Goal: Information Seeking & Learning: Learn about a topic

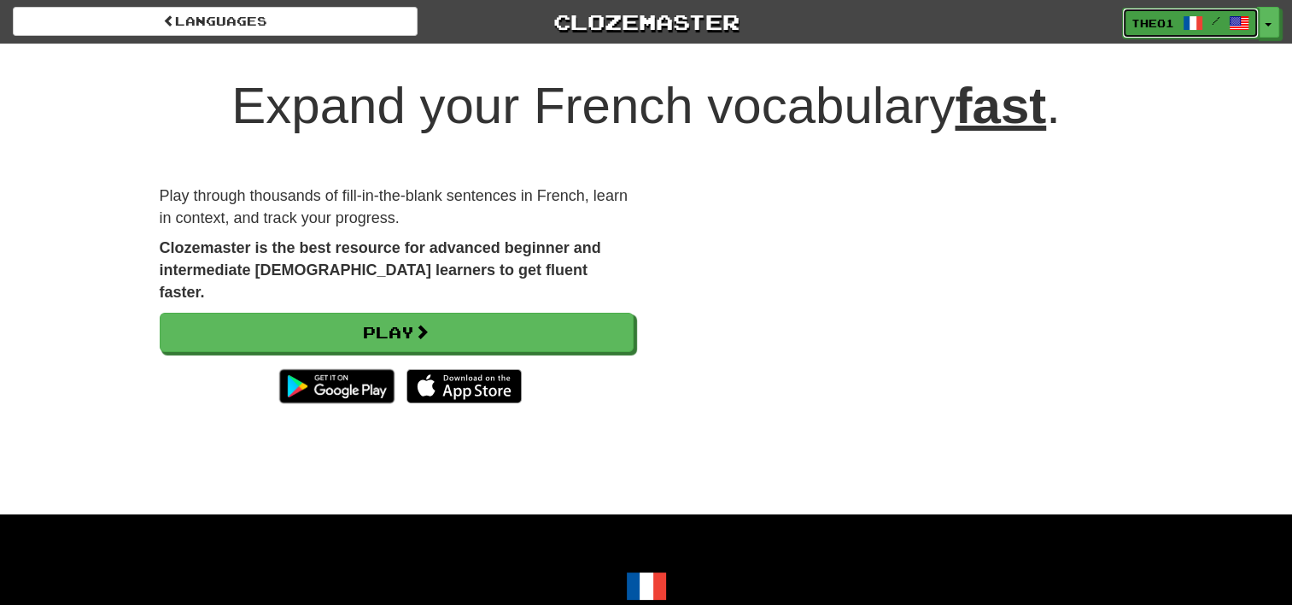
click at [1162, 20] on span "Theo1" at bounding box center [1153, 22] width 43 height 15
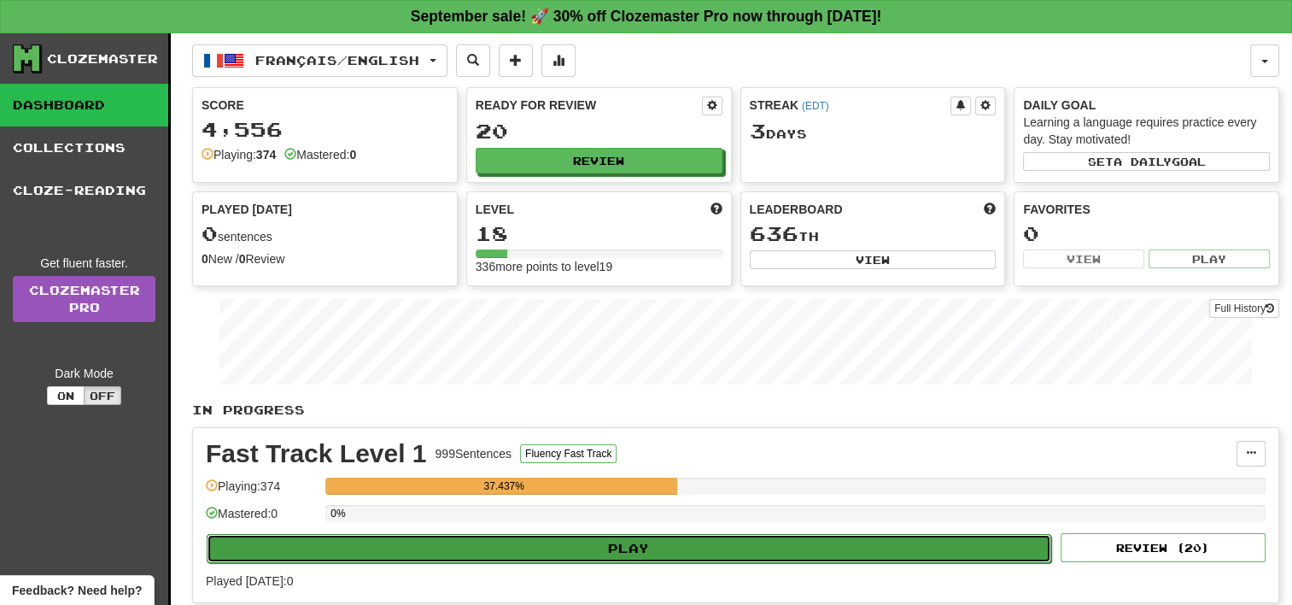
click at [629, 550] on button "Play" at bounding box center [629, 548] width 845 height 29
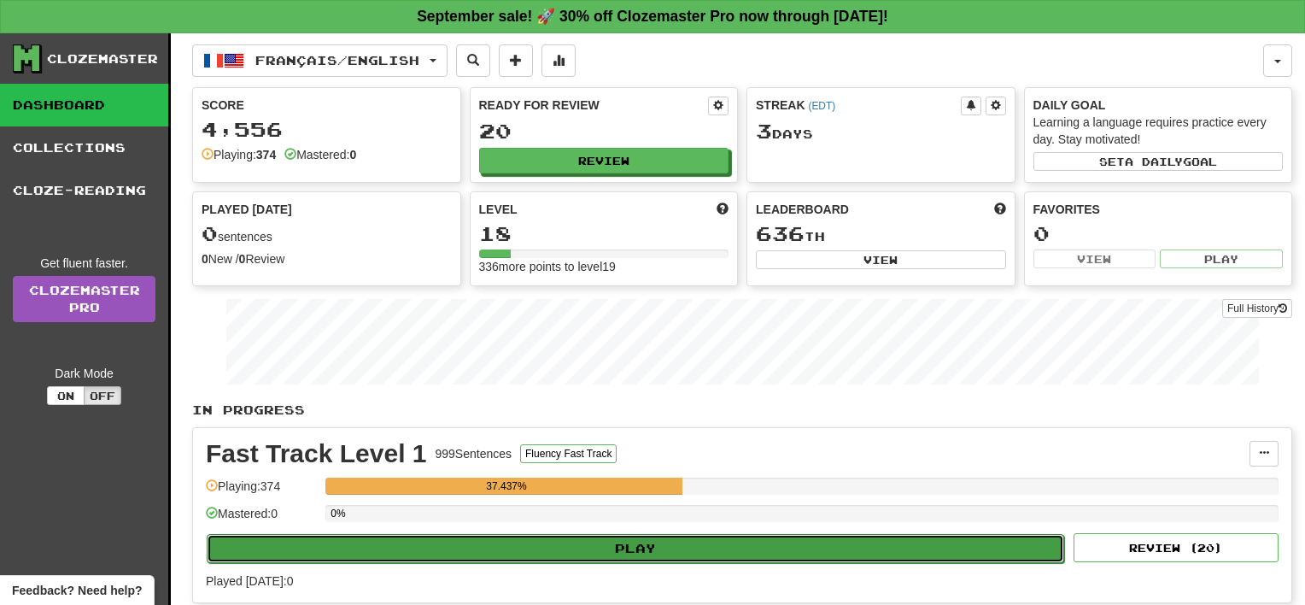
select select "**"
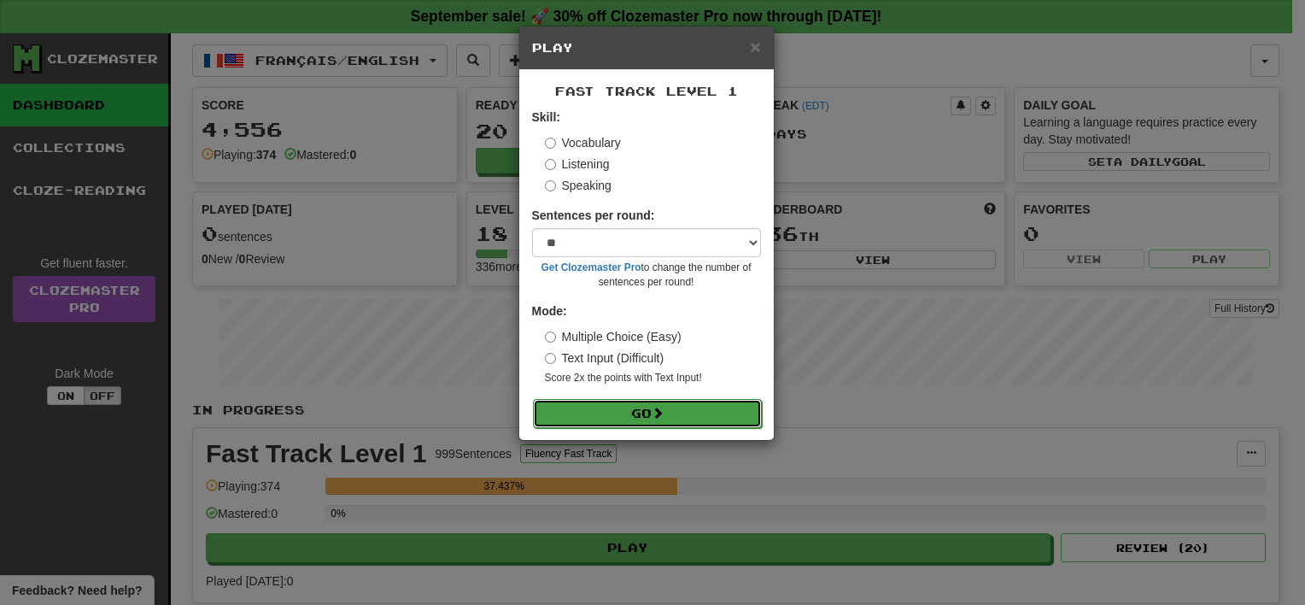
click at [671, 416] on button "Go" at bounding box center [647, 413] width 229 height 29
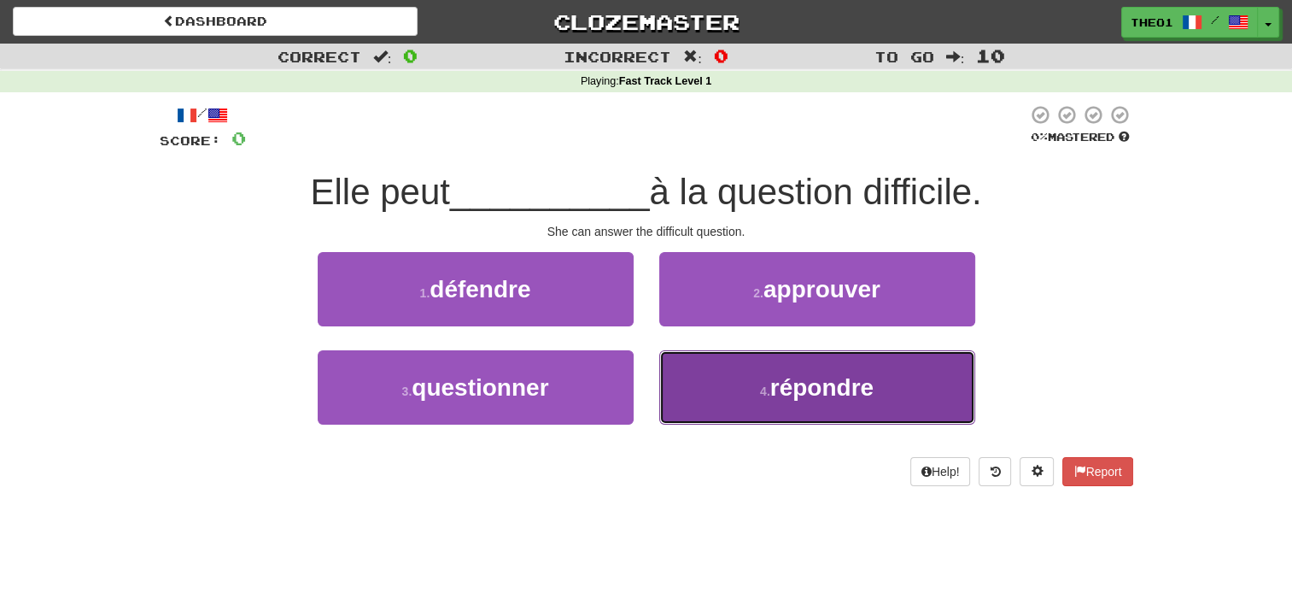
click at [758, 383] on button "4 . répondre" at bounding box center [817, 387] width 316 height 74
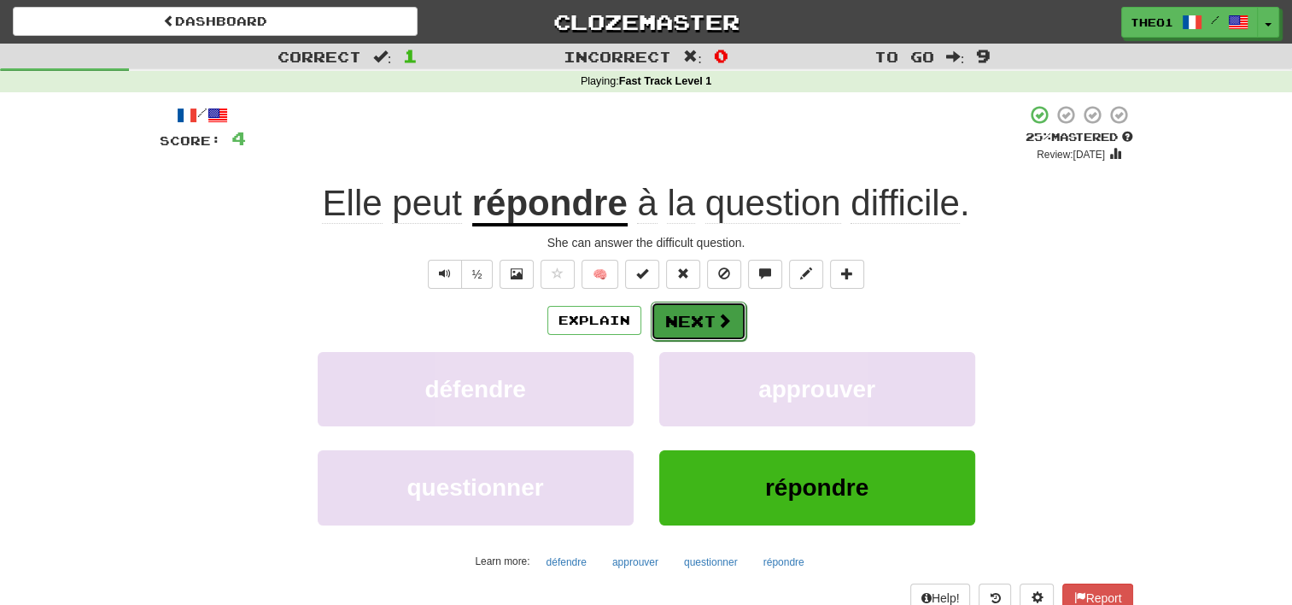
click at [712, 317] on button "Next" at bounding box center [699, 321] width 96 height 39
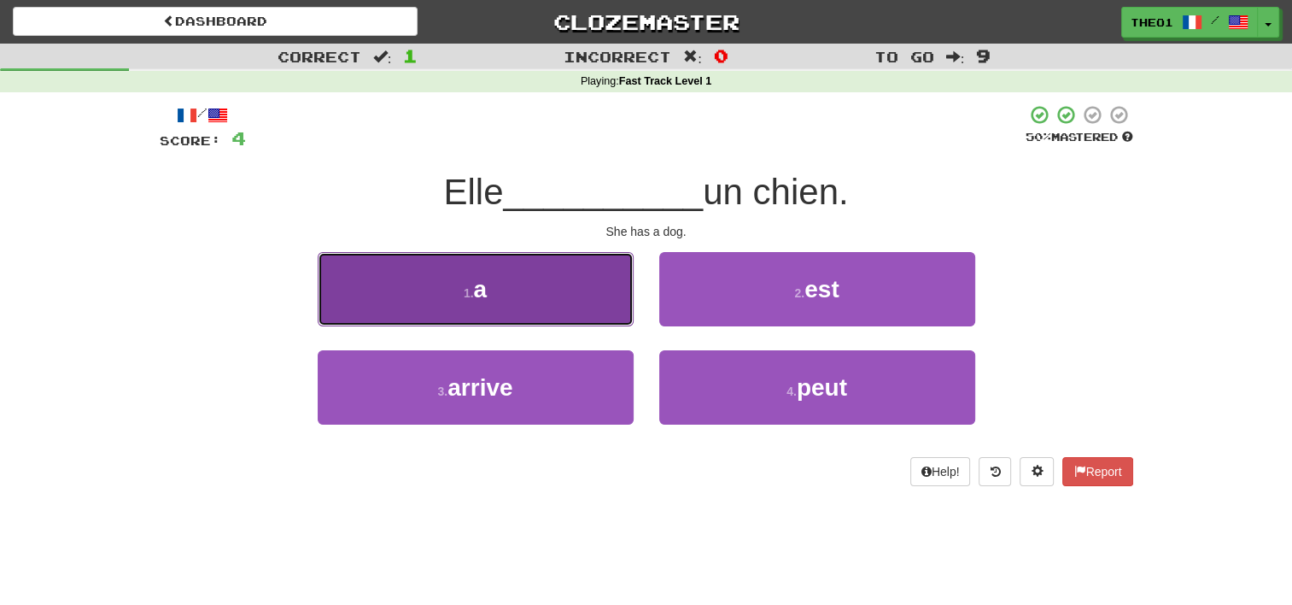
click at [506, 293] on button "1 . a" at bounding box center [476, 289] width 316 height 74
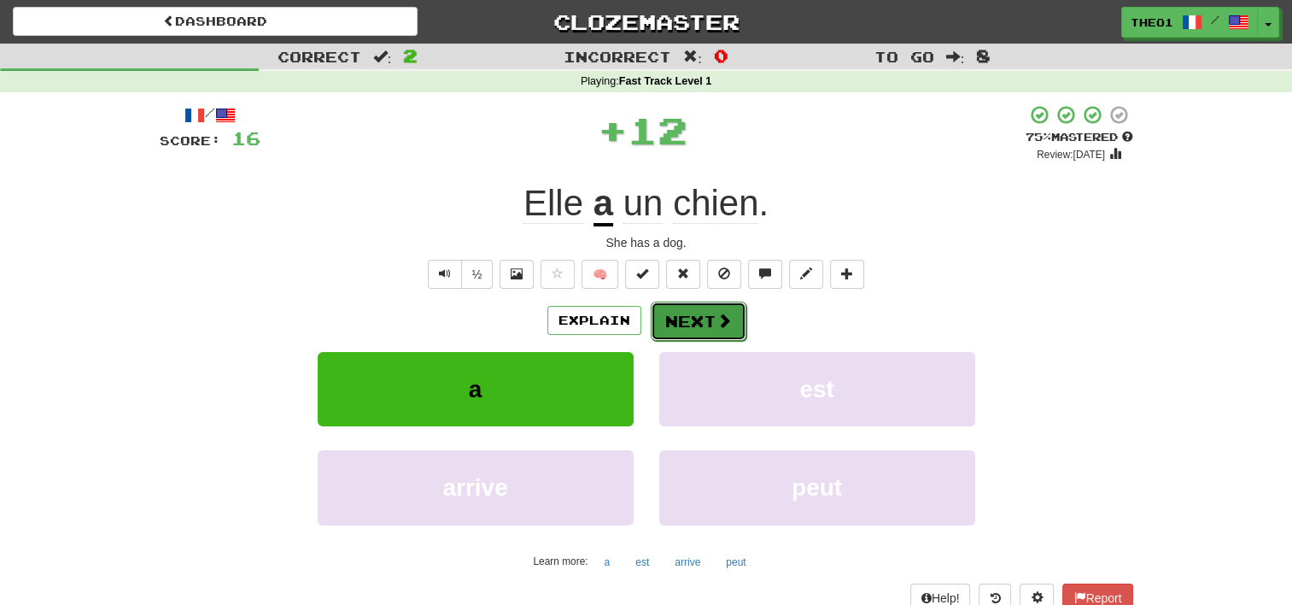
click at [704, 316] on button "Next" at bounding box center [699, 321] width 96 height 39
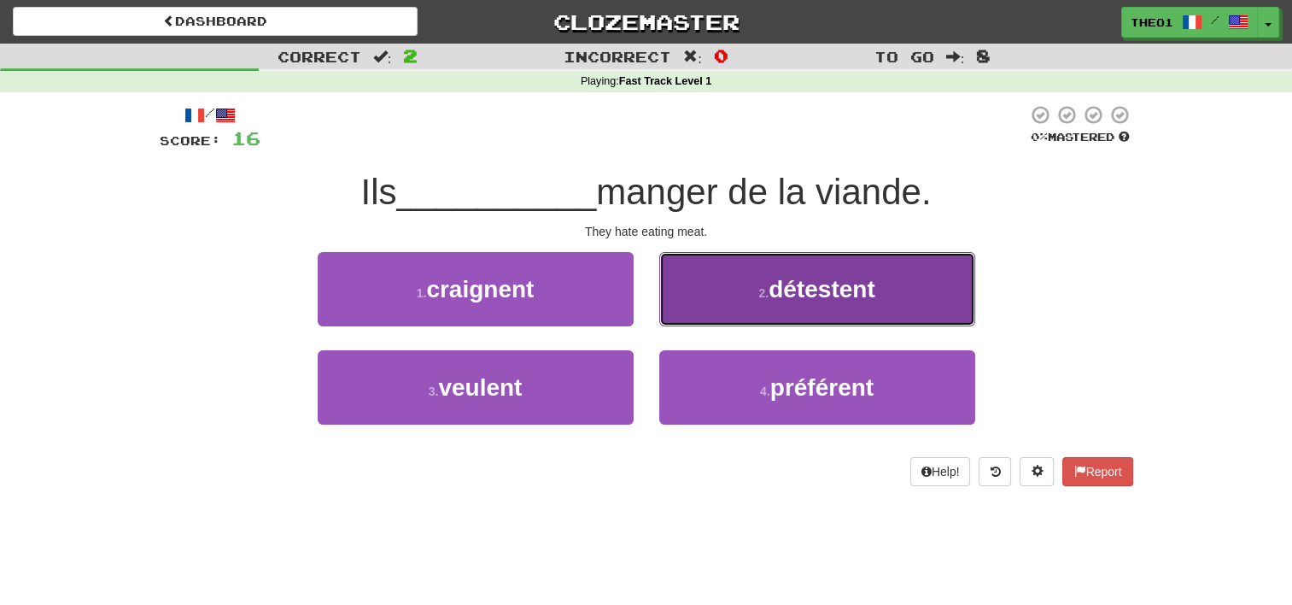
click at [732, 302] on button "2 . détestent" at bounding box center [817, 289] width 316 height 74
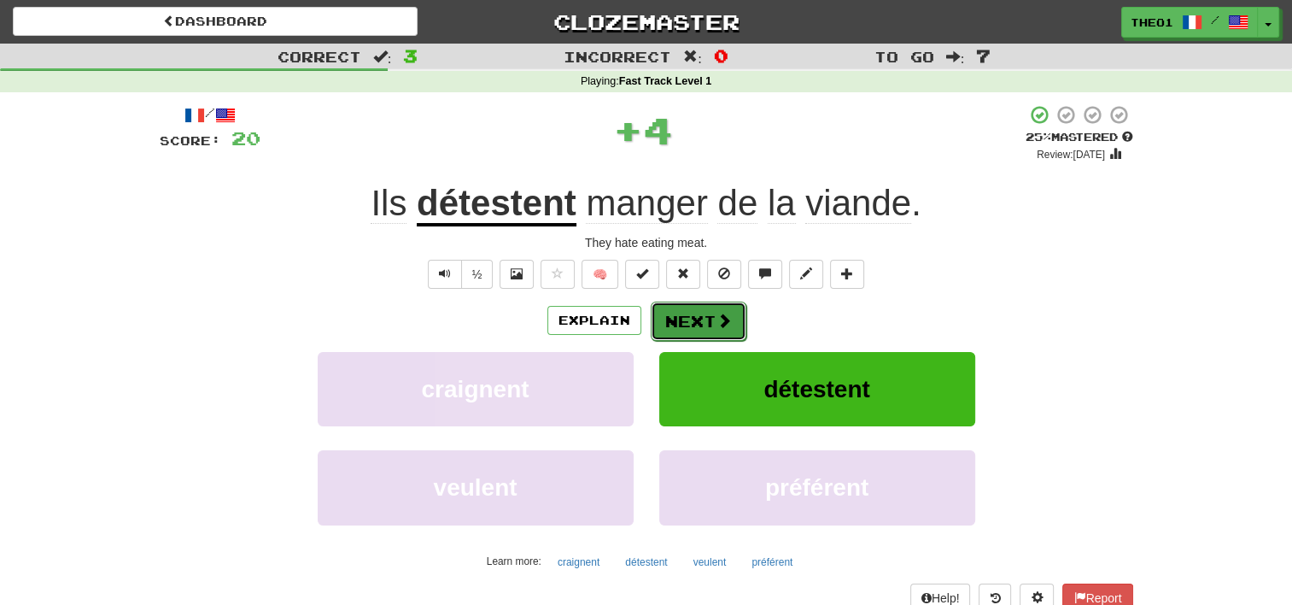
click at [711, 317] on button "Next" at bounding box center [699, 321] width 96 height 39
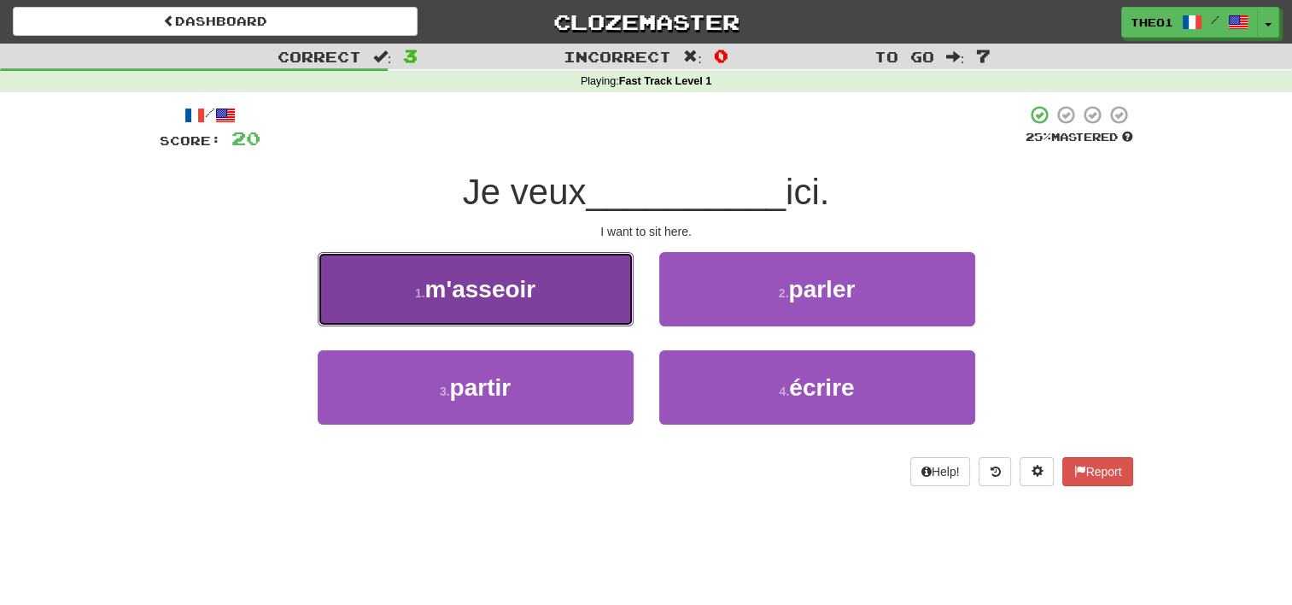
click at [542, 302] on button "1 . m'asseoir" at bounding box center [476, 289] width 316 height 74
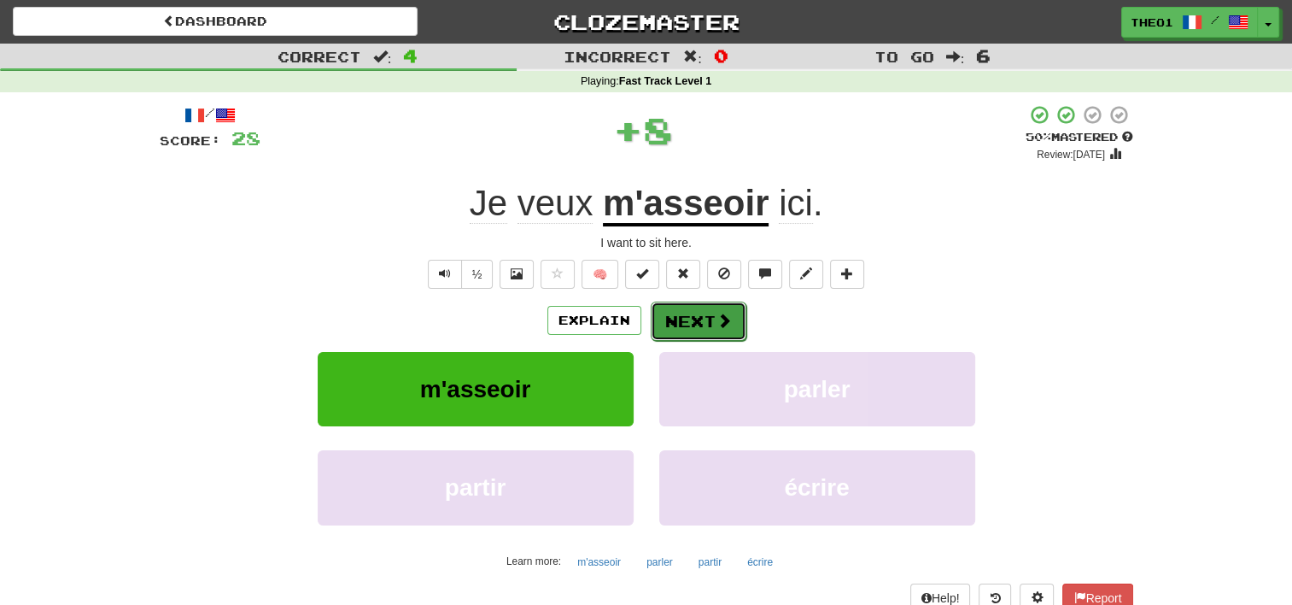
click at [694, 321] on button "Next" at bounding box center [699, 321] width 96 height 39
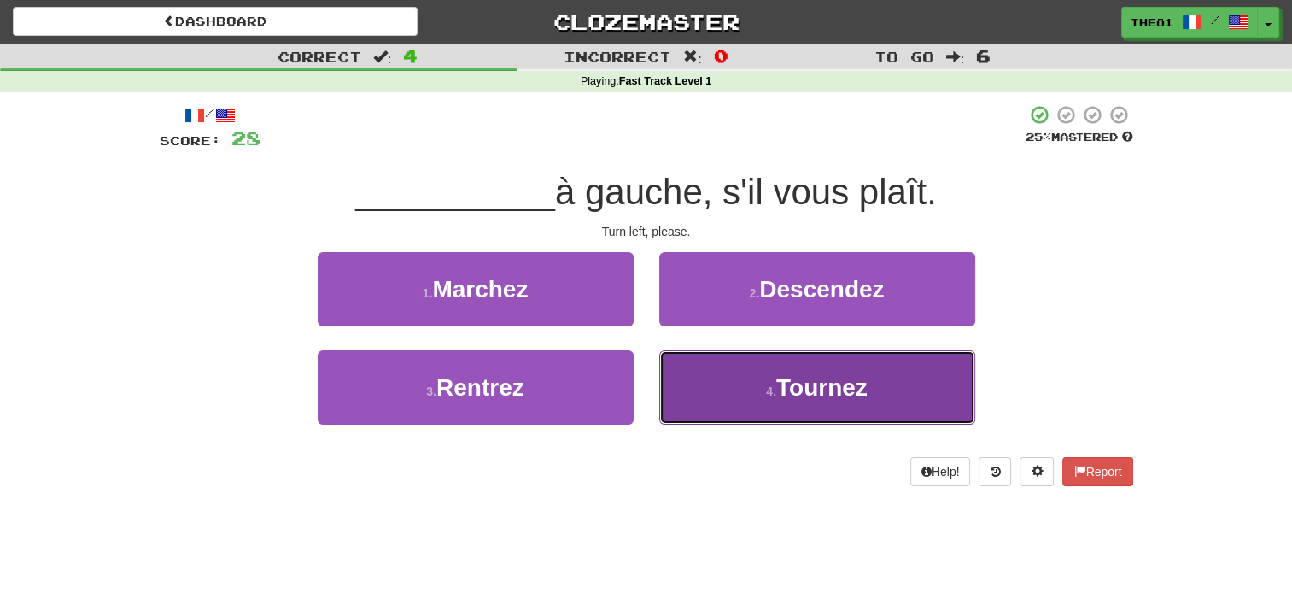
click at [768, 398] on button "4 . Tournez" at bounding box center [817, 387] width 316 height 74
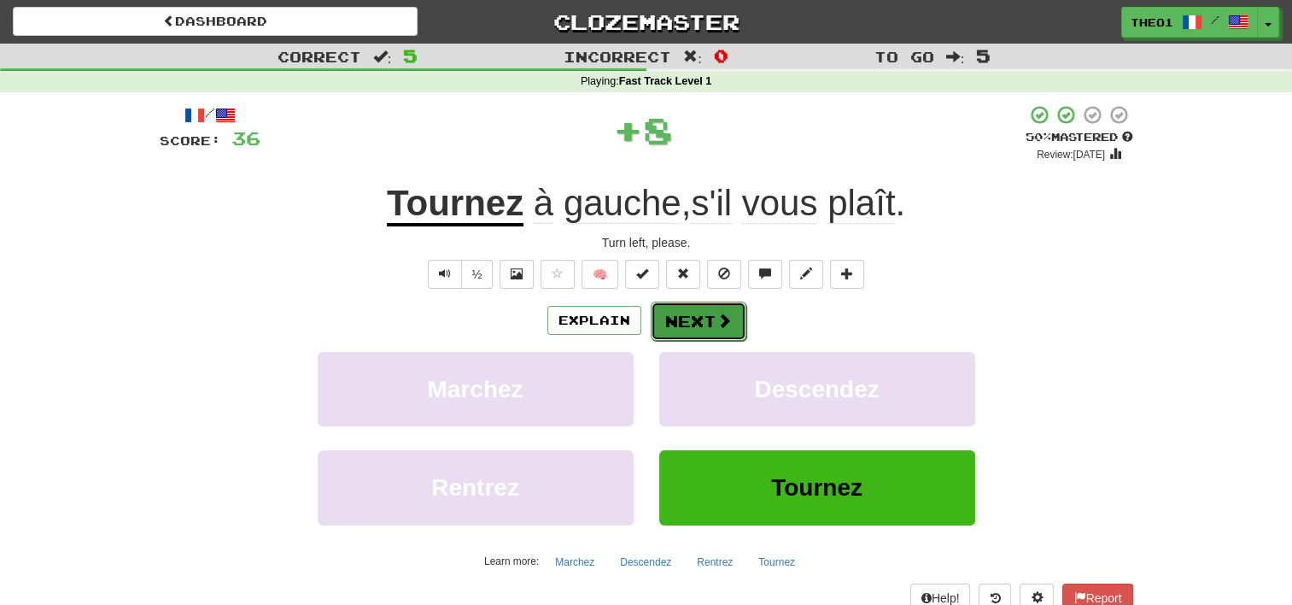
click at [713, 319] on button "Next" at bounding box center [699, 321] width 96 height 39
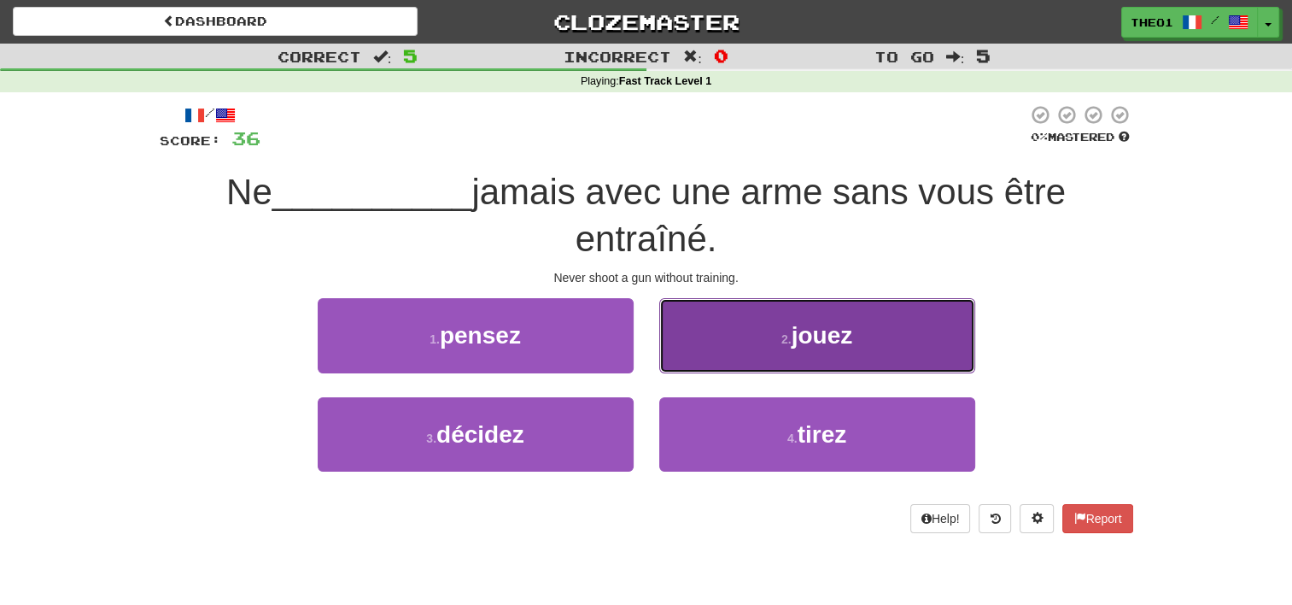
click at [755, 338] on button "2 . jouez" at bounding box center [817, 335] width 316 height 74
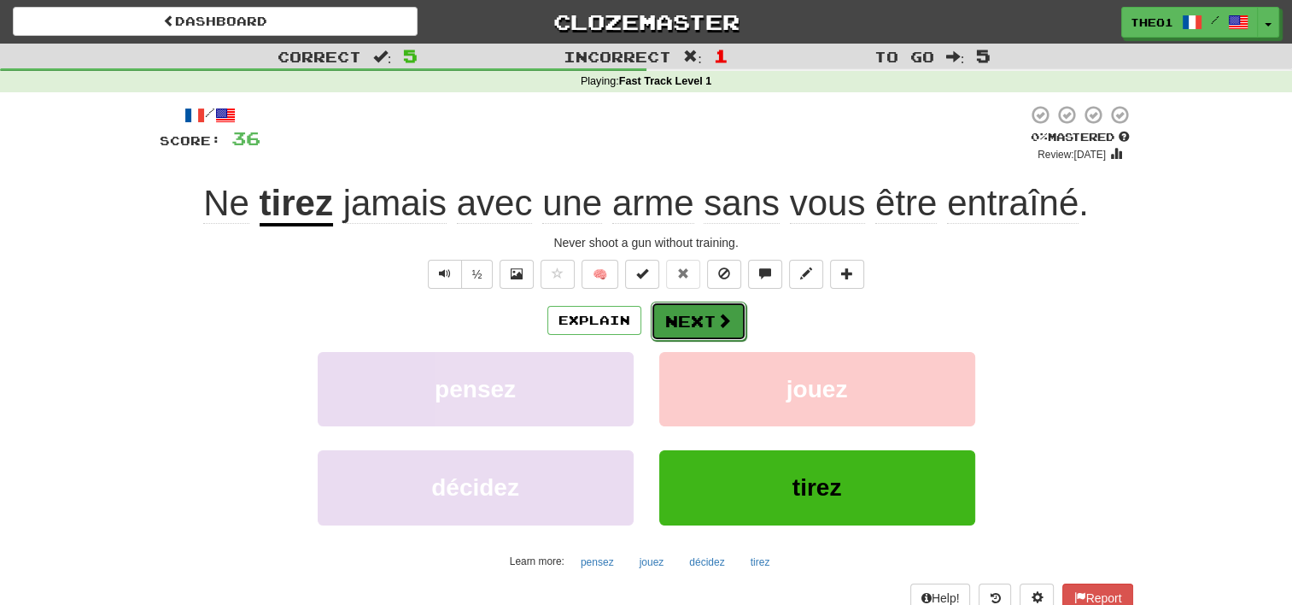
click at [717, 317] on span at bounding box center [724, 320] width 15 height 15
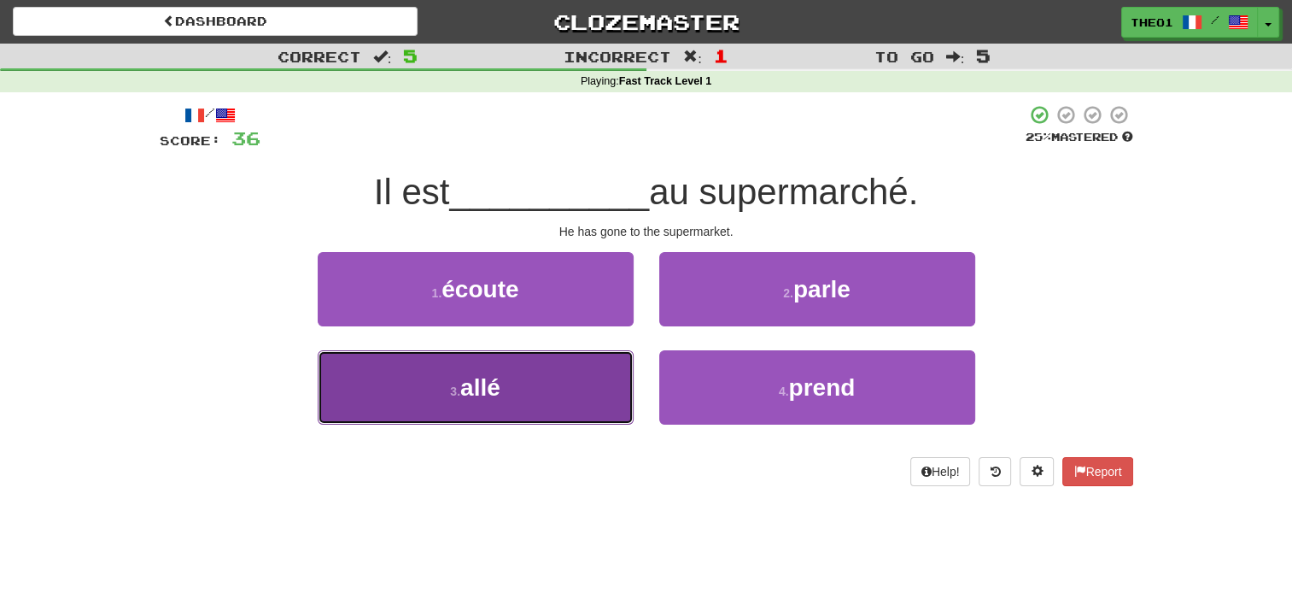
click at [512, 386] on button "3 . allé" at bounding box center [476, 387] width 316 height 74
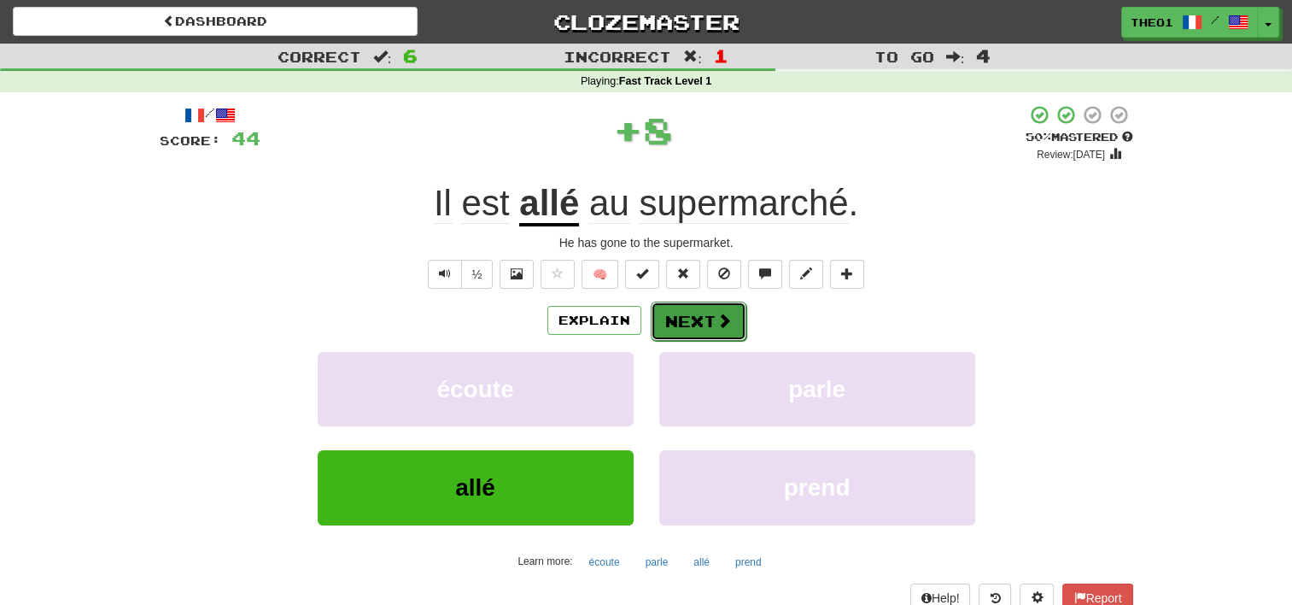
click at [707, 317] on button "Next" at bounding box center [699, 321] width 96 height 39
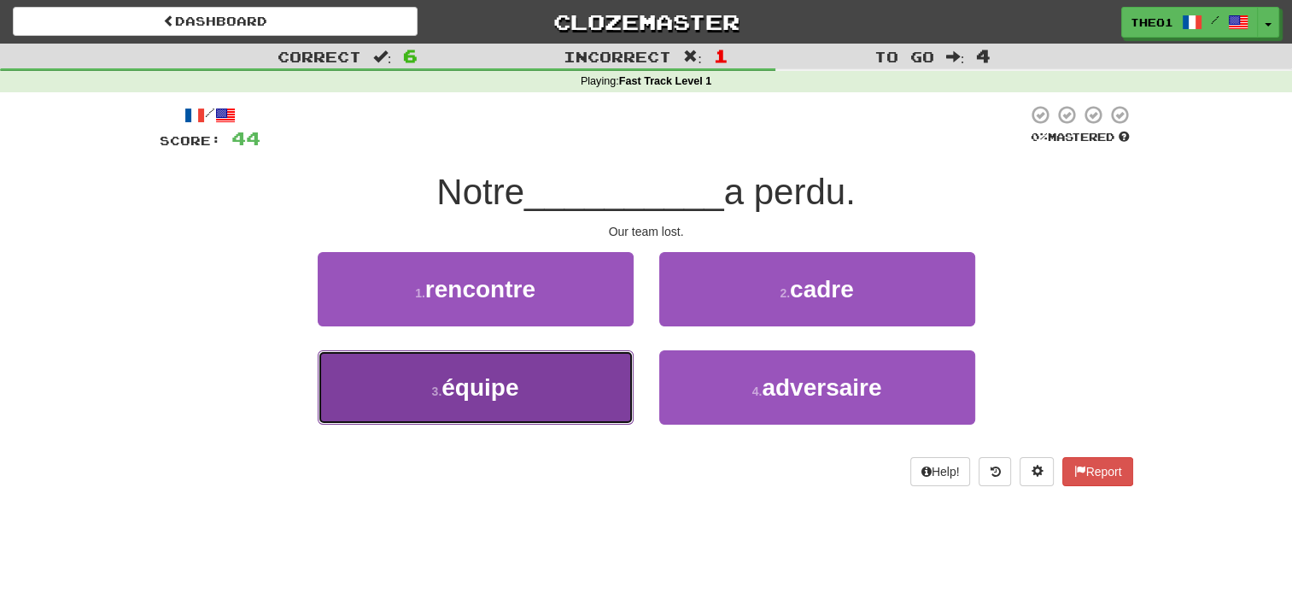
click at [512, 395] on span "équipe" at bounding box center [480, 387] width 77 height 26
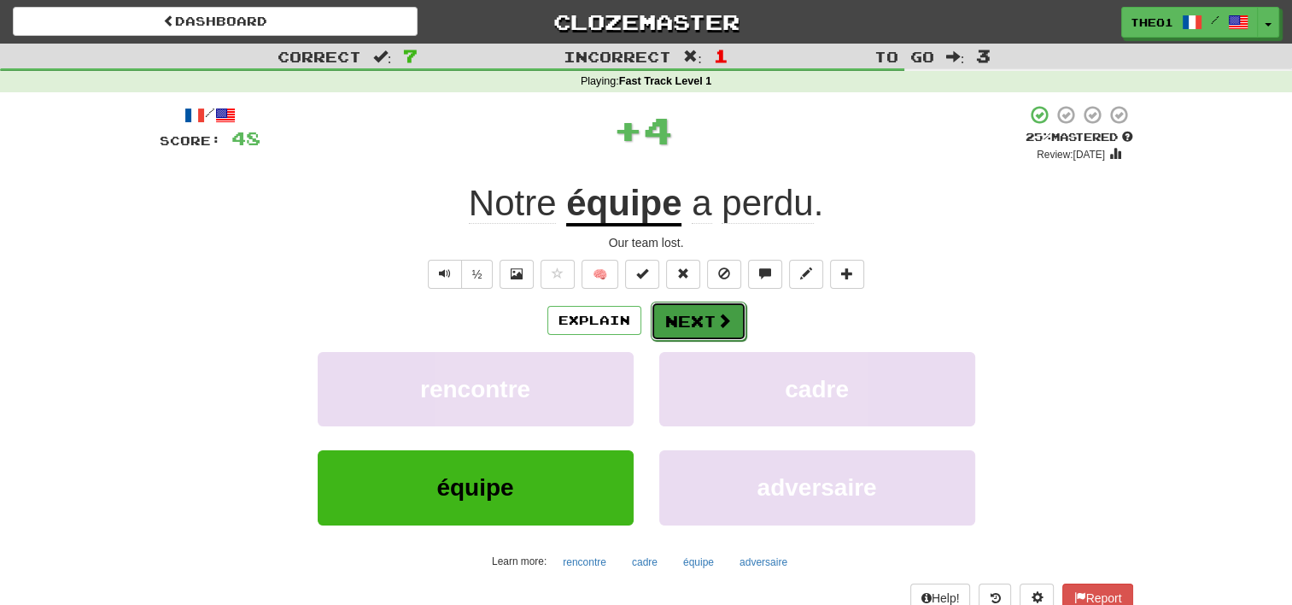
click at [693, 324] on button "Next" at bounding box center [699, 321] width 96 height 39
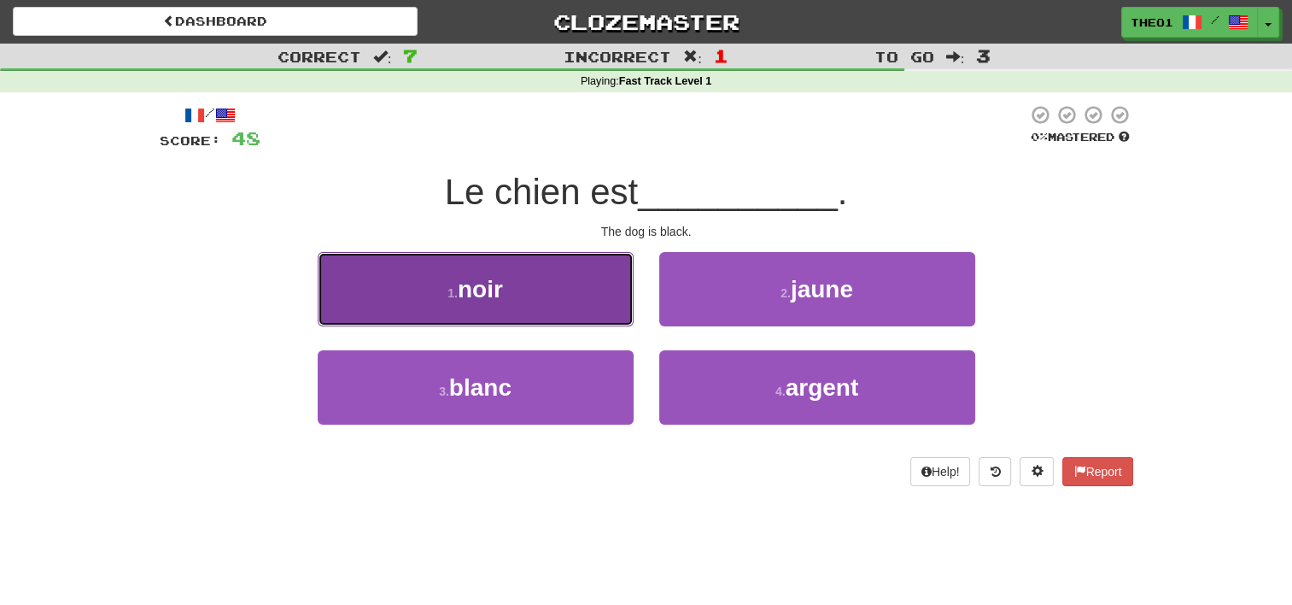
click at [509, 287] on button "1 . noir" at bounding box center [476, 289] width 316 height 74
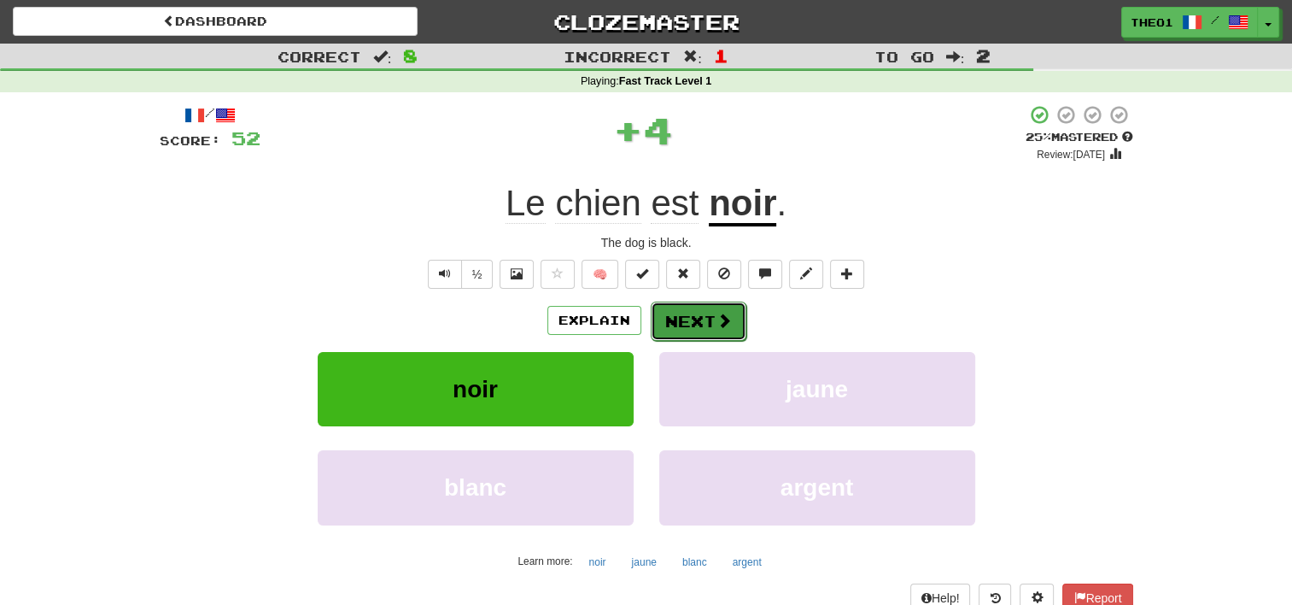
click at [698, 312] on button "Next" at bounding box center [699, 321] width 96 height 39
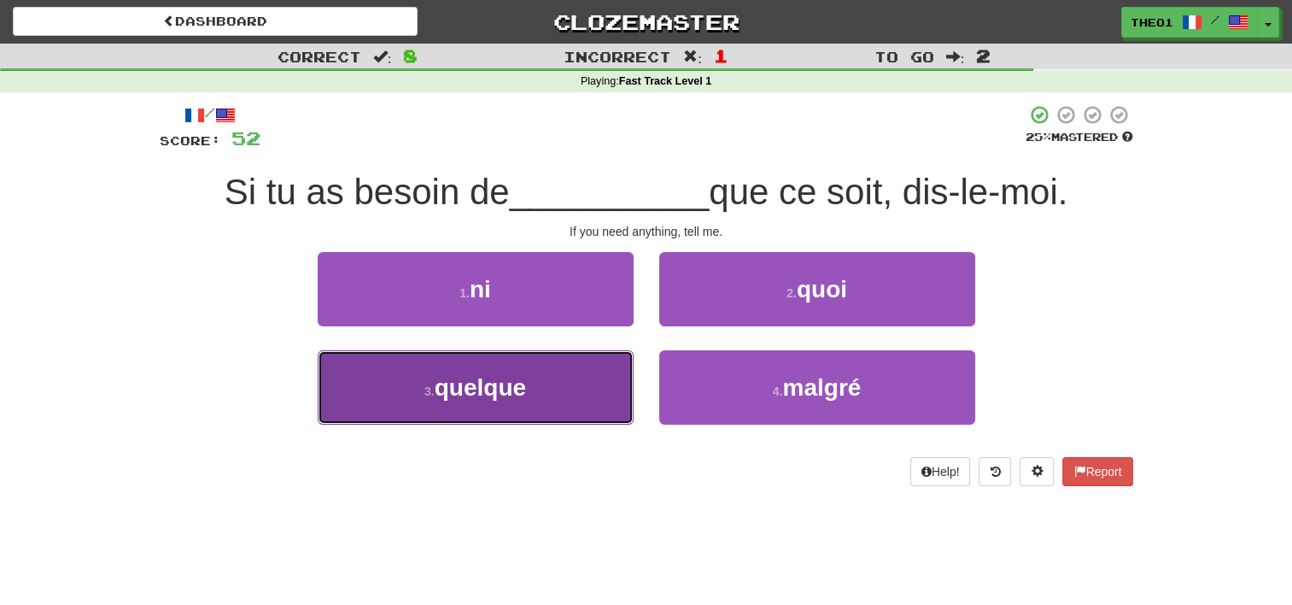
click at [518, 385] on span "quelque" at bounding box center [480, 387] width 91 height 26
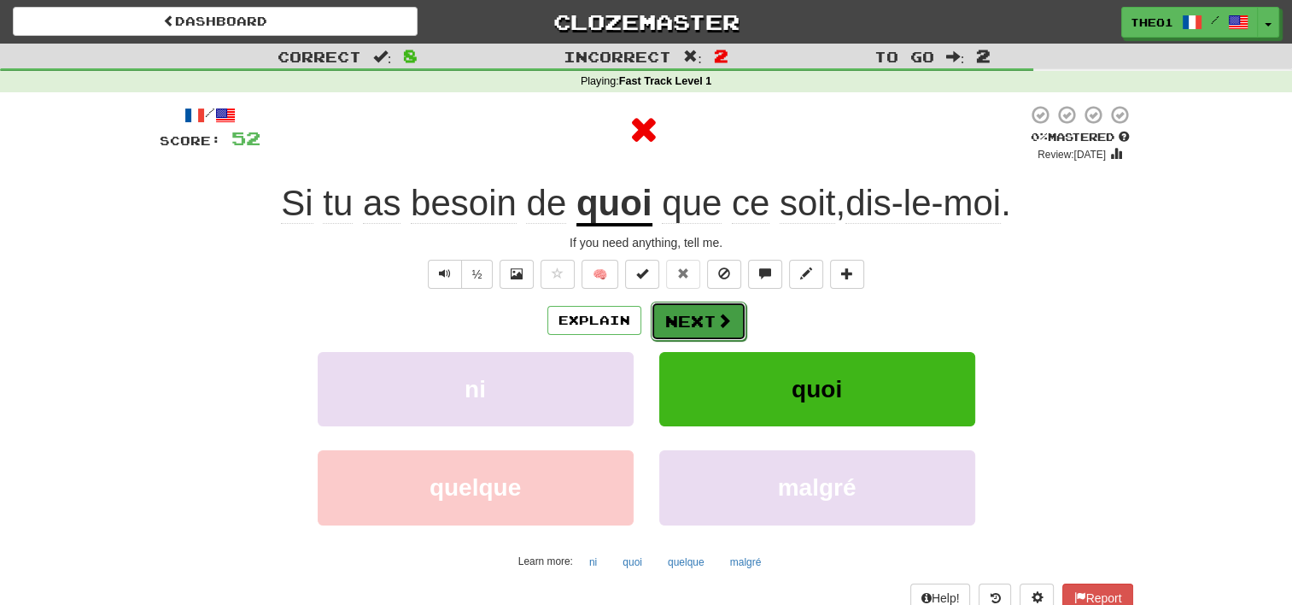
click at [709, 318] on button "Next" at bounding box center [699, 321] width 96 height 39
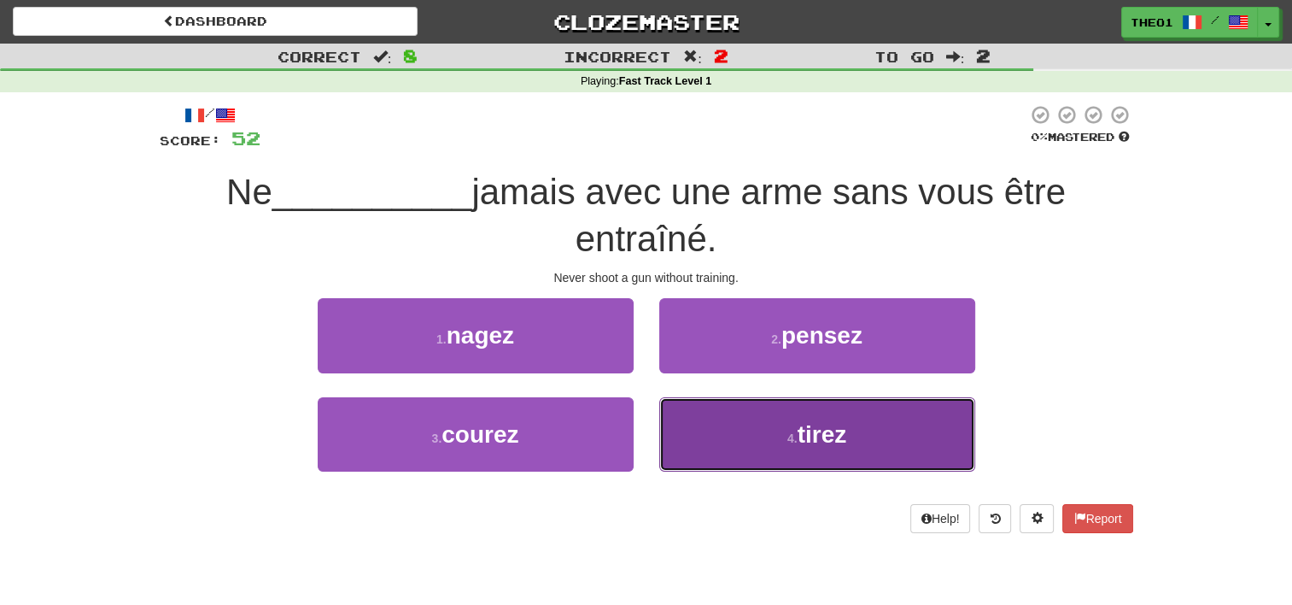
click at [725, 424] on button "4 . tirez" at bounding box center [817, 434] width 316 height 74
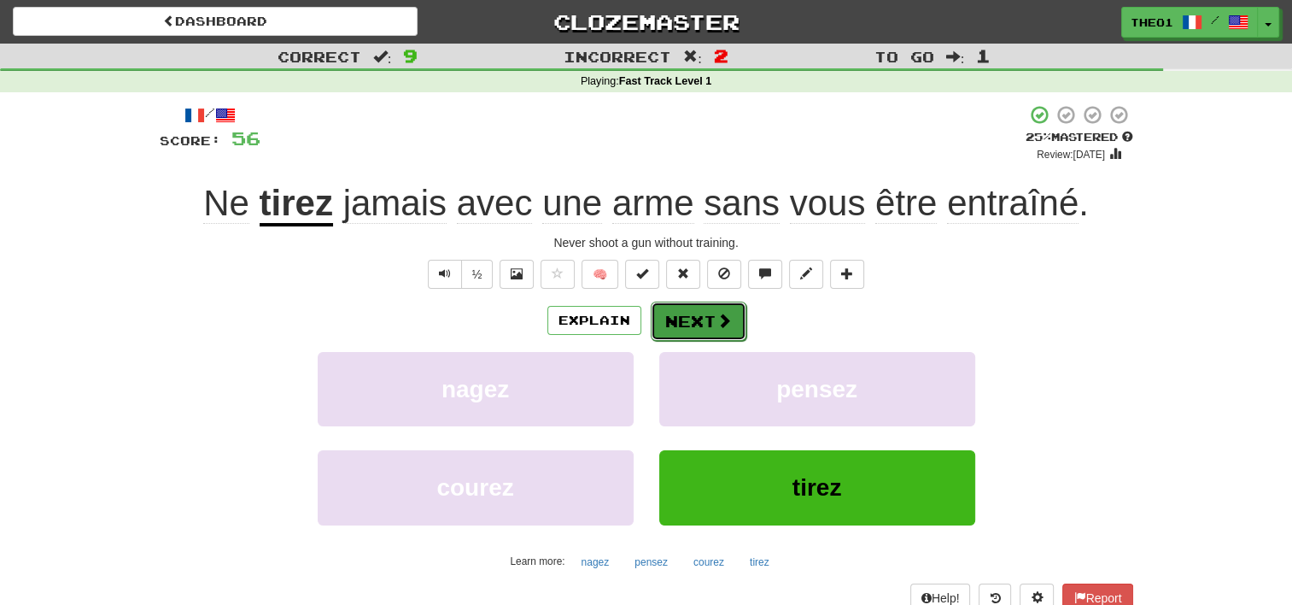
click at [712, 311] on button "Next" at bounding box center [699, 321] width 96 height 39
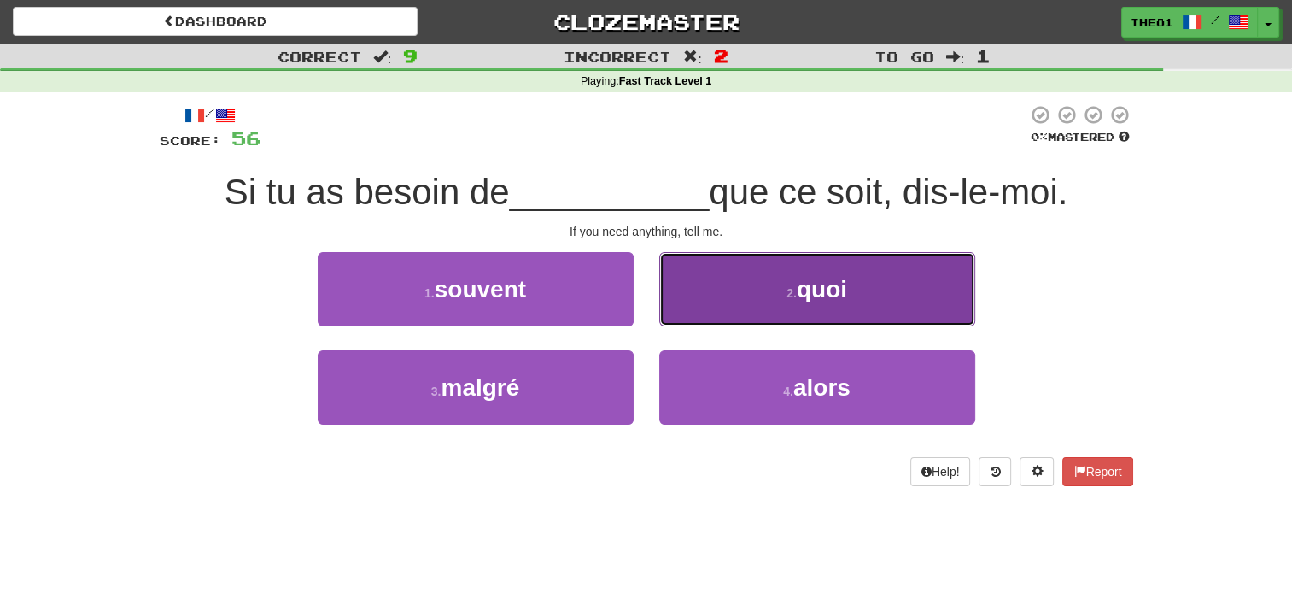
click at [751, 296] on button "2 . quoi" at bounding box center [817, 289] width 316 height 74
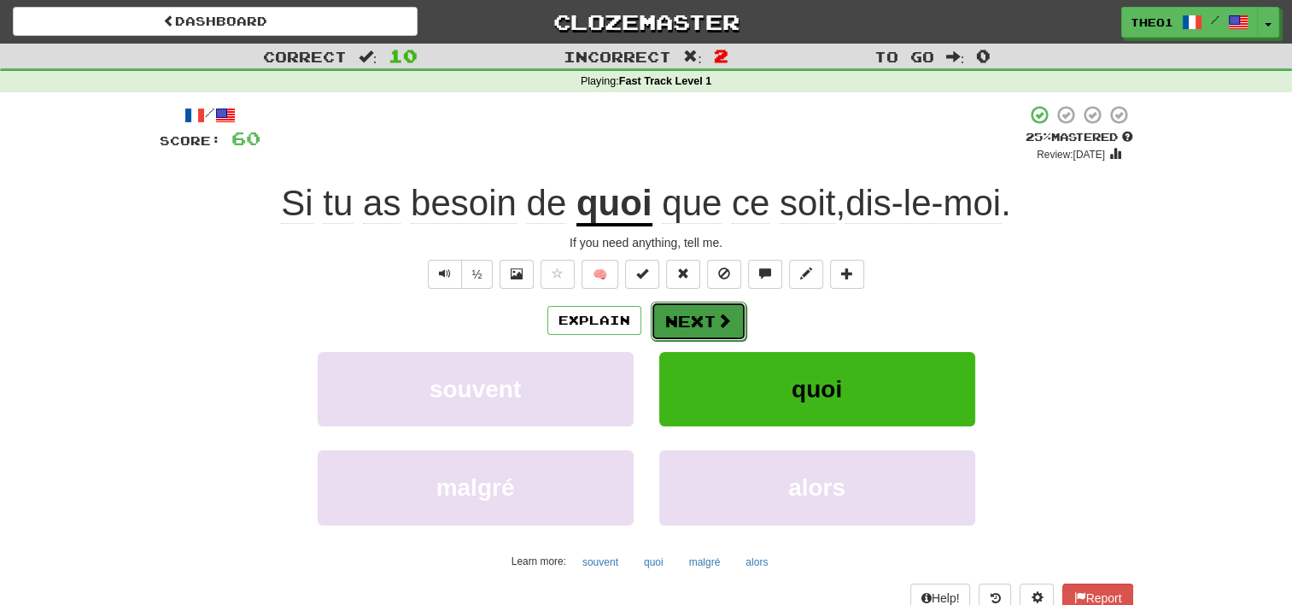
click at [707, 312] on button "Next" at bounding box center [699, 321] width 96 height 39
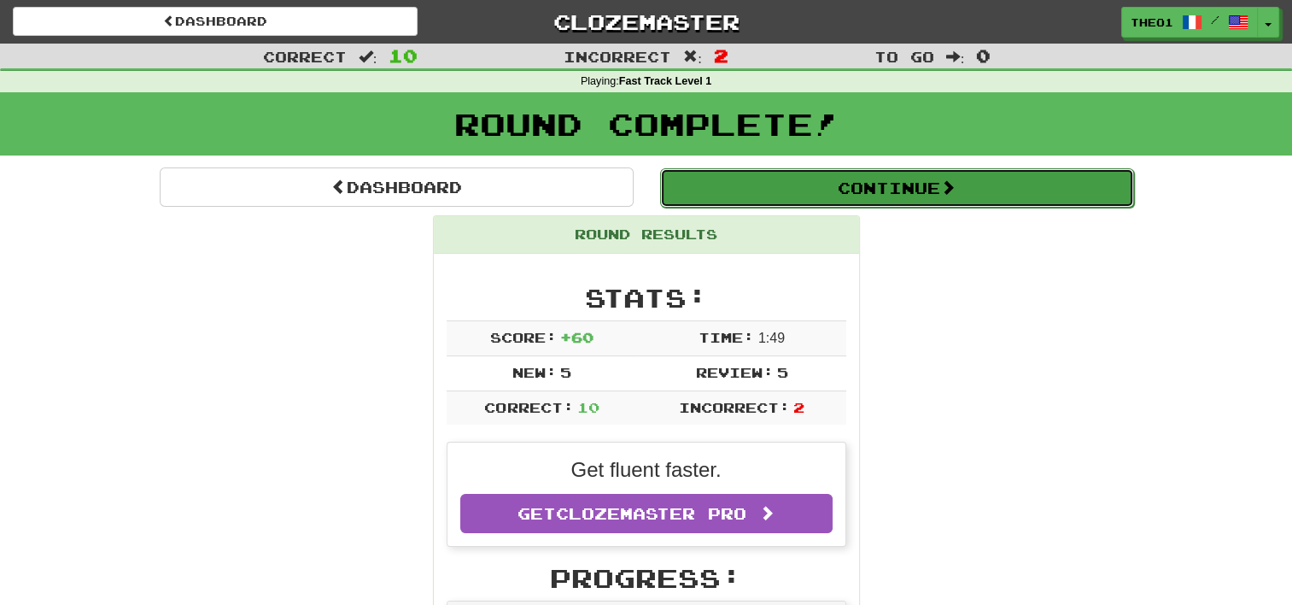
click at [930, 179] on button "Continue" at bounding box center [897, 187] width 474 height 39
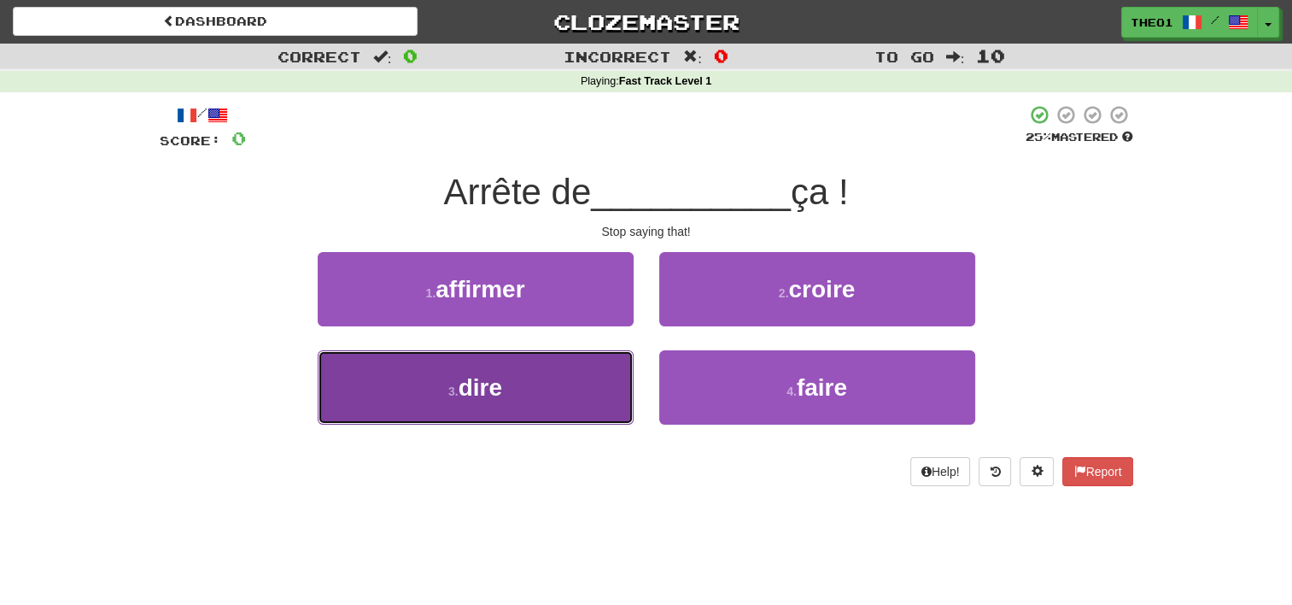
click at [517, 389] on button "3 . dire" at bounding box center [476, 387] width 316 height 74
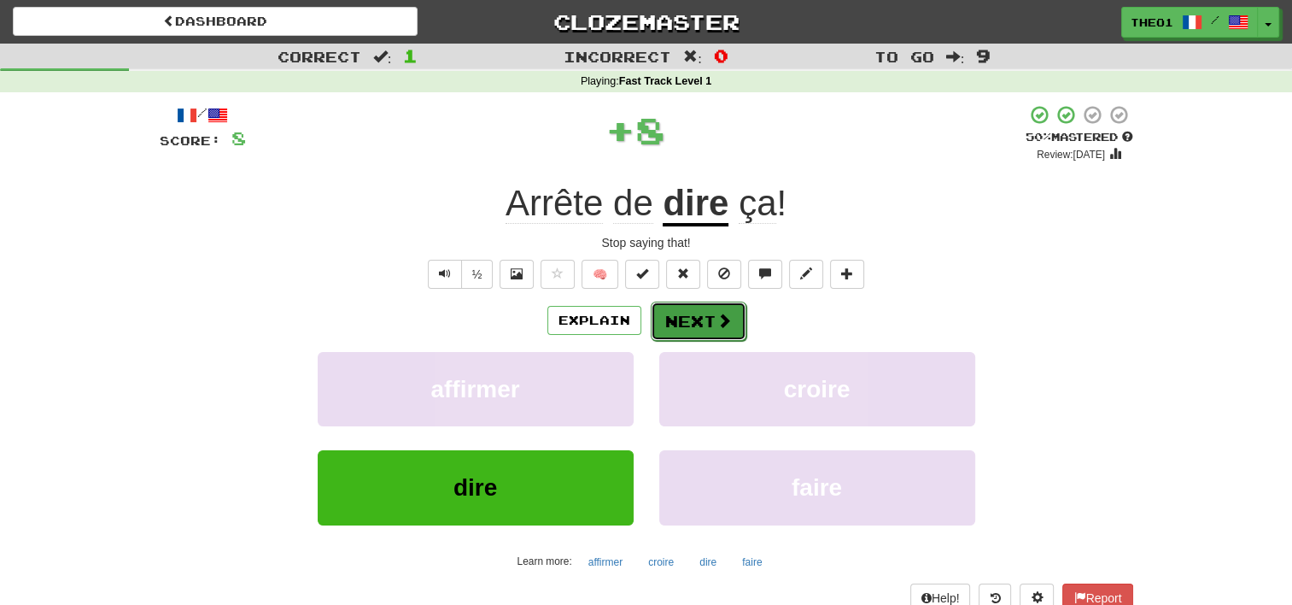
click at [703, 309] on button "Next" at bounding box center [699, 321] width 96 height 39
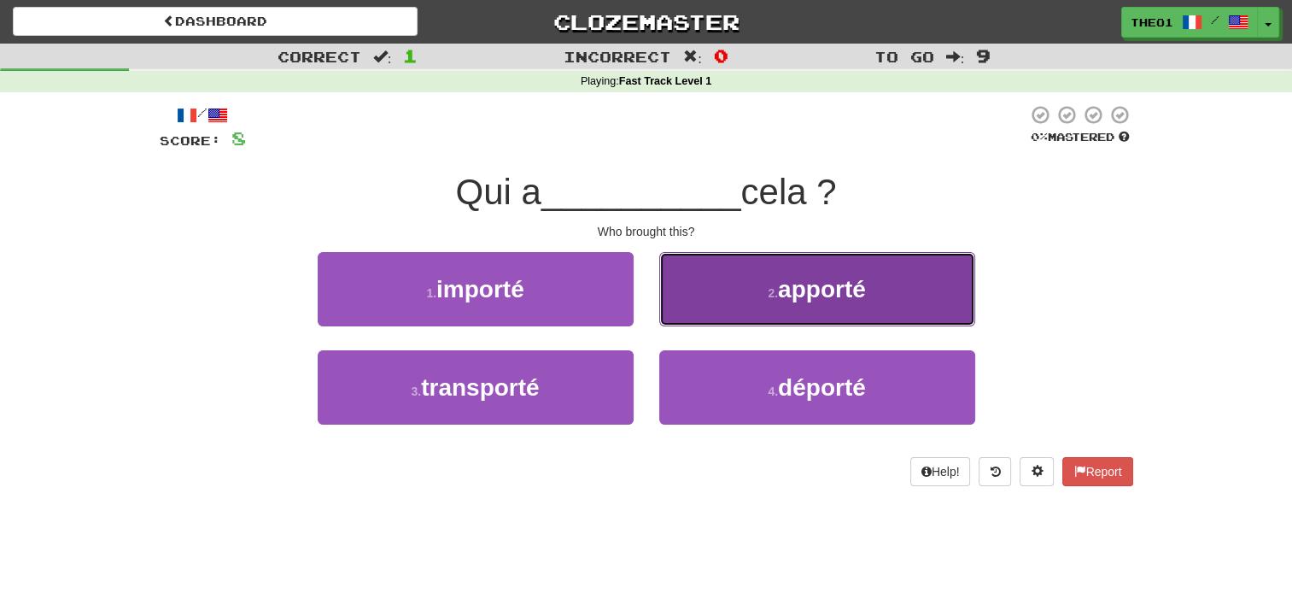
click at [770, 291] on small "2 ." at bounding box center [773, 293] width 10 height 14
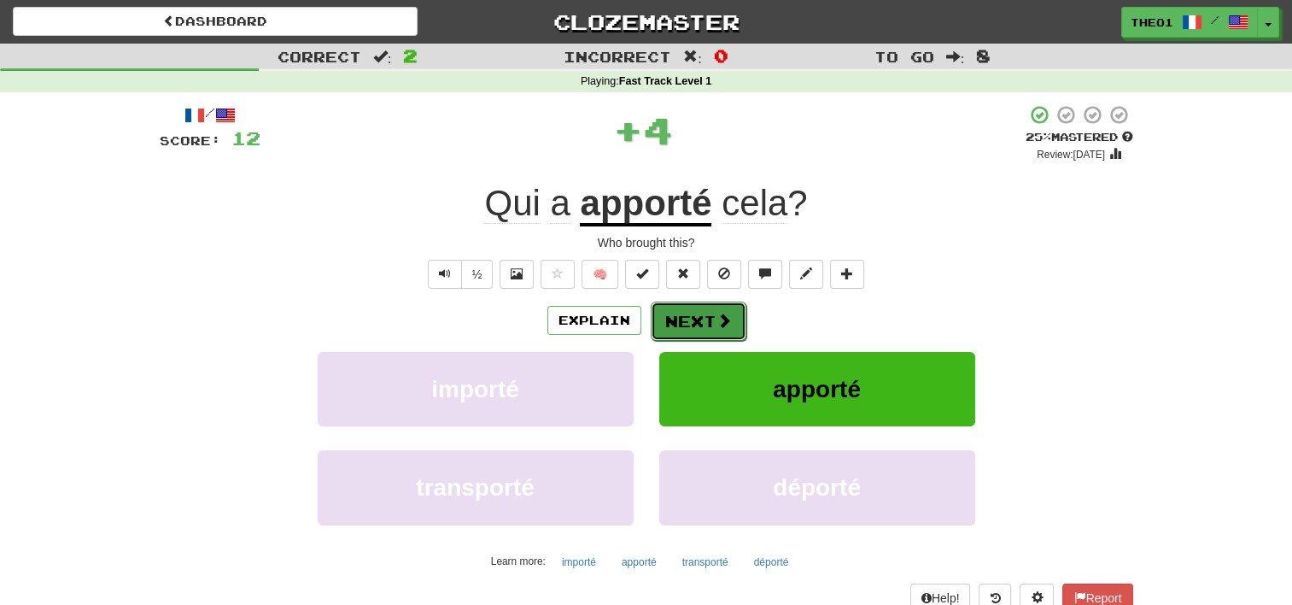
click at [697, 314] on button "Next" at bounding box center [699, 321] width 96 height 39
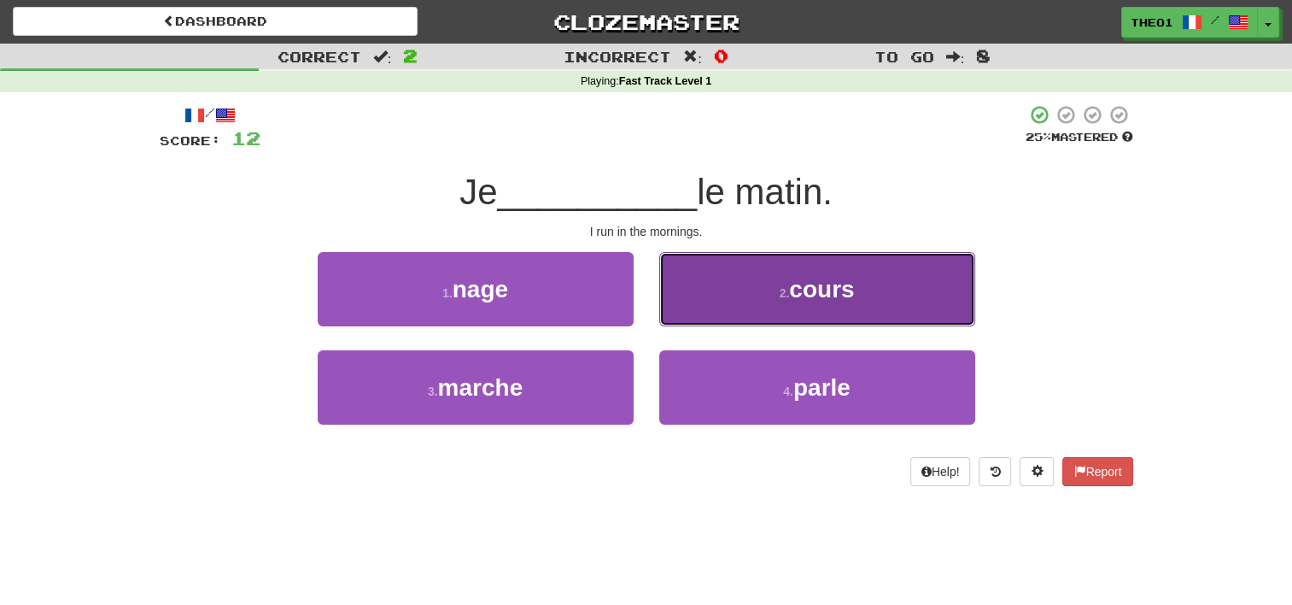
click at [735, 305] on button "2 . cours" at bounding box center [817, 289] width 316 height 74
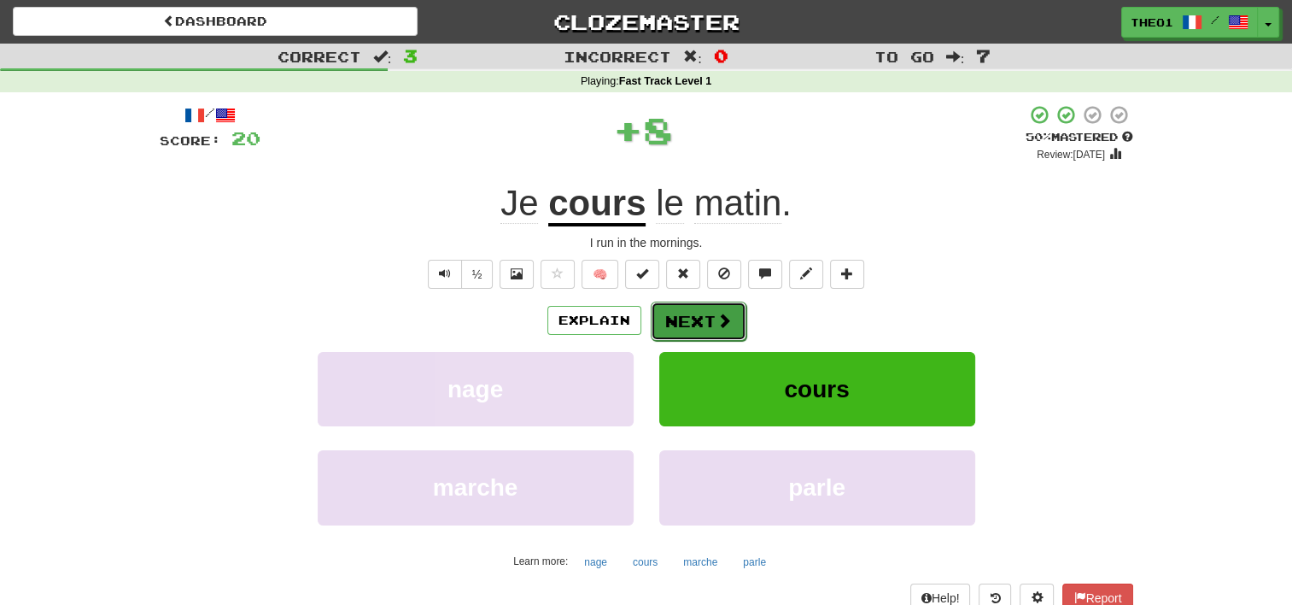
click at [724, 317] on span at bounding box center [724, 320] width 15 height 15
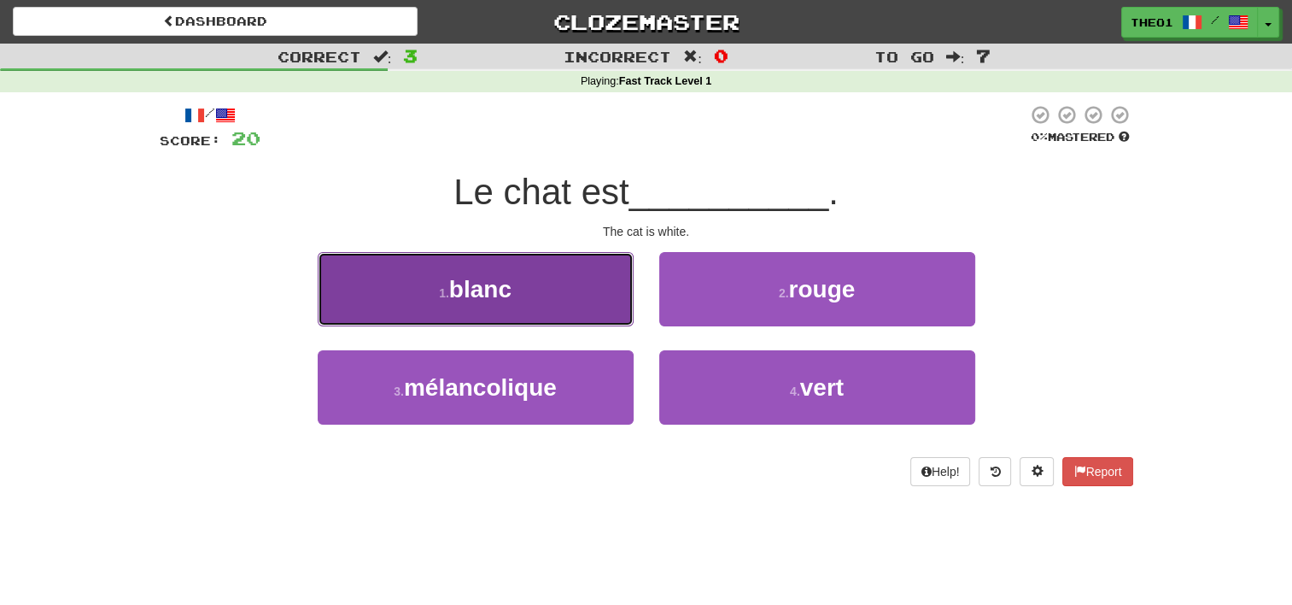
click at [533, 297] on button "1 . blanc" at bounding box center [476, 289] width 316 height 74
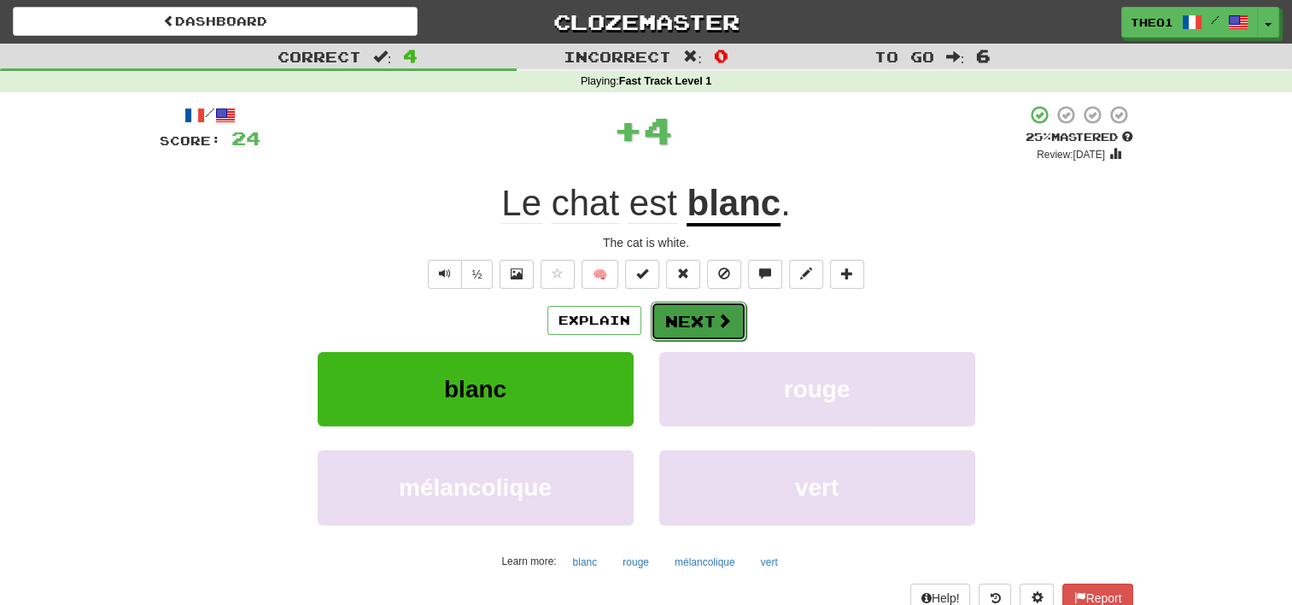
click at [676, 307] on button "Next" at bounding box center [699, 321] width 96 height 39
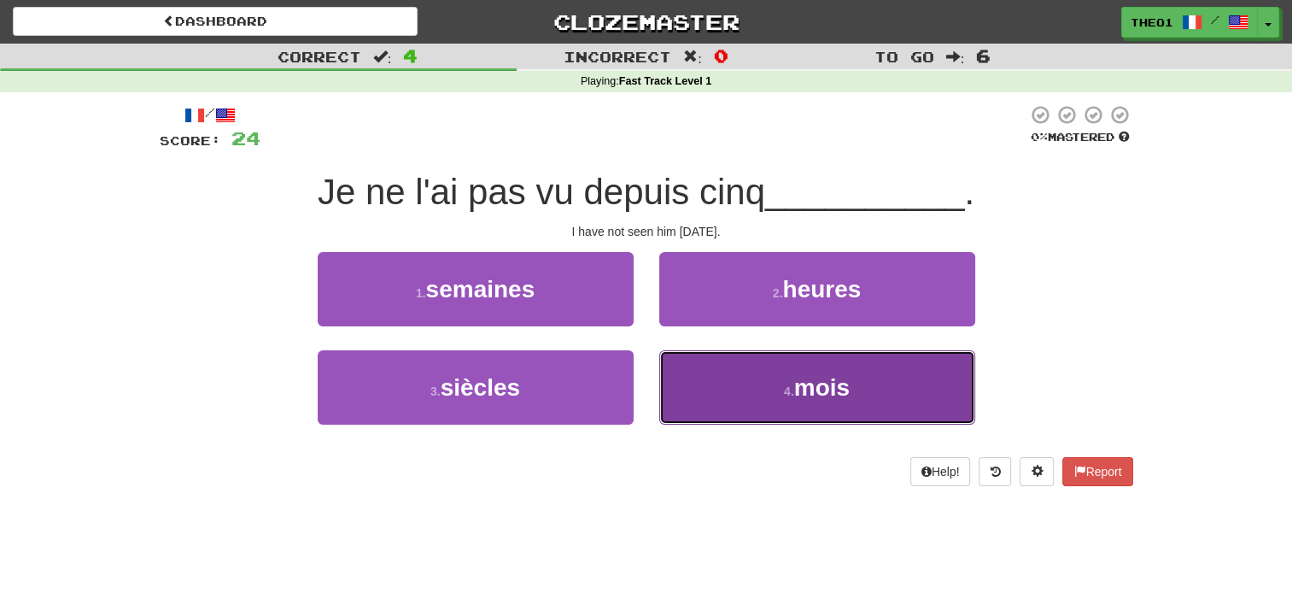
click at [735, 389] on button "4 . mois" at bounding box center [817, 387] width 316 height 74
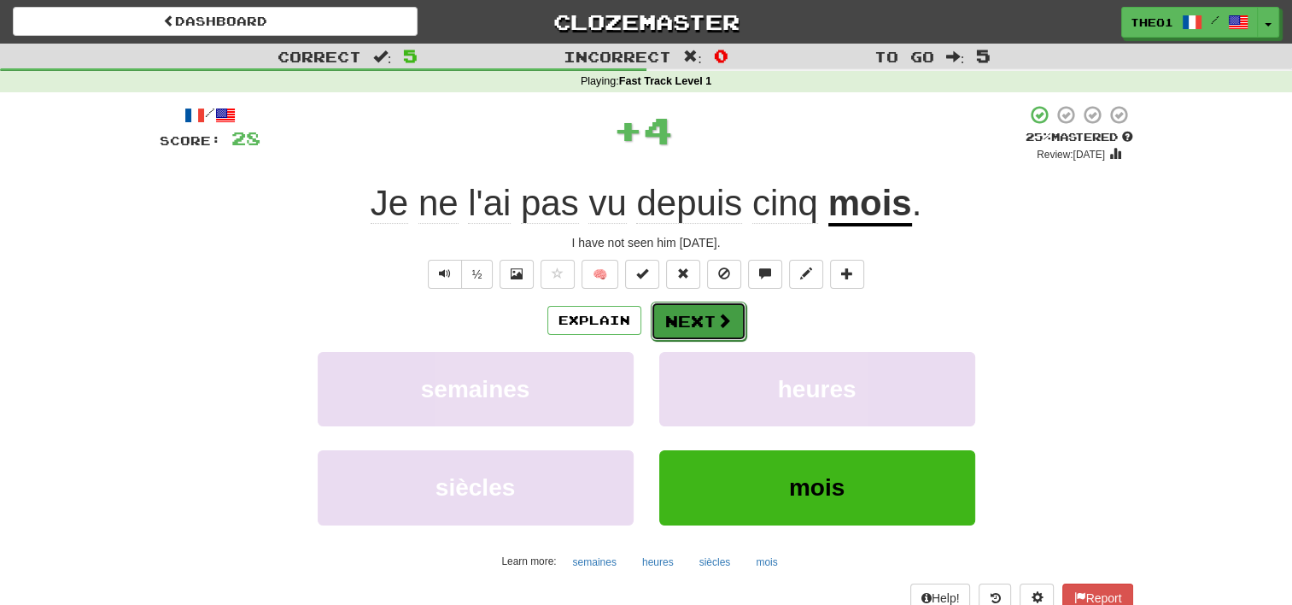
click at [689, 318] on button "Next" at bounding box center [699, 321] width 96 height 39
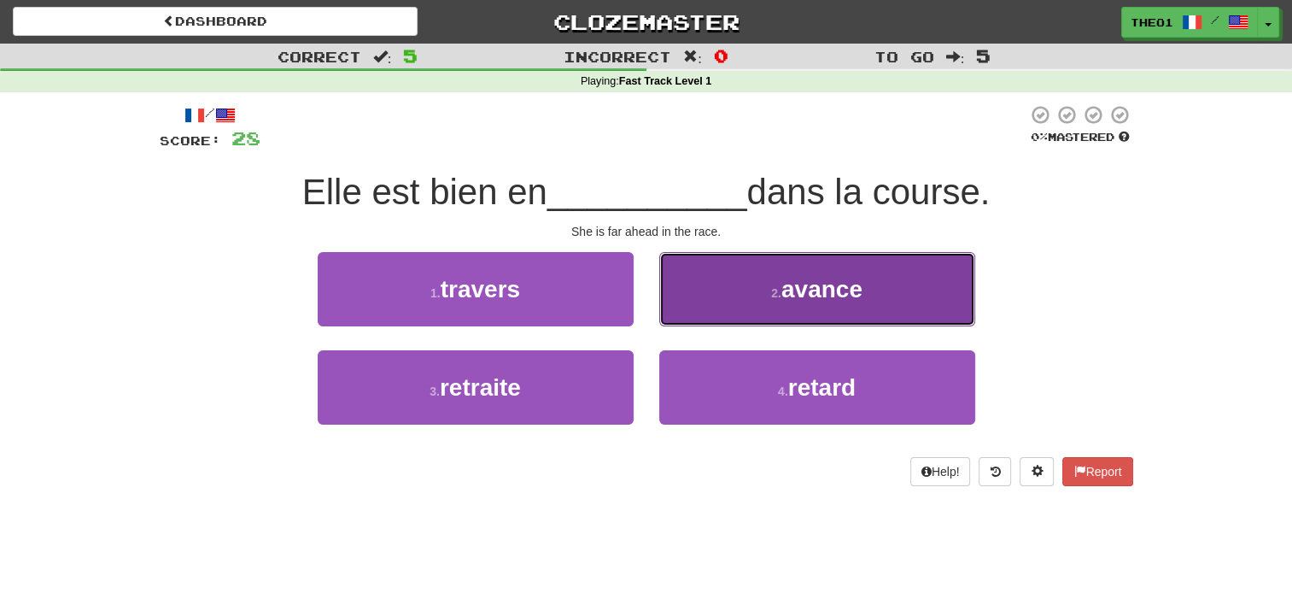
click at [731, 294] on button "2 . avance" at bounding box center [817, 289] width 316 height 74
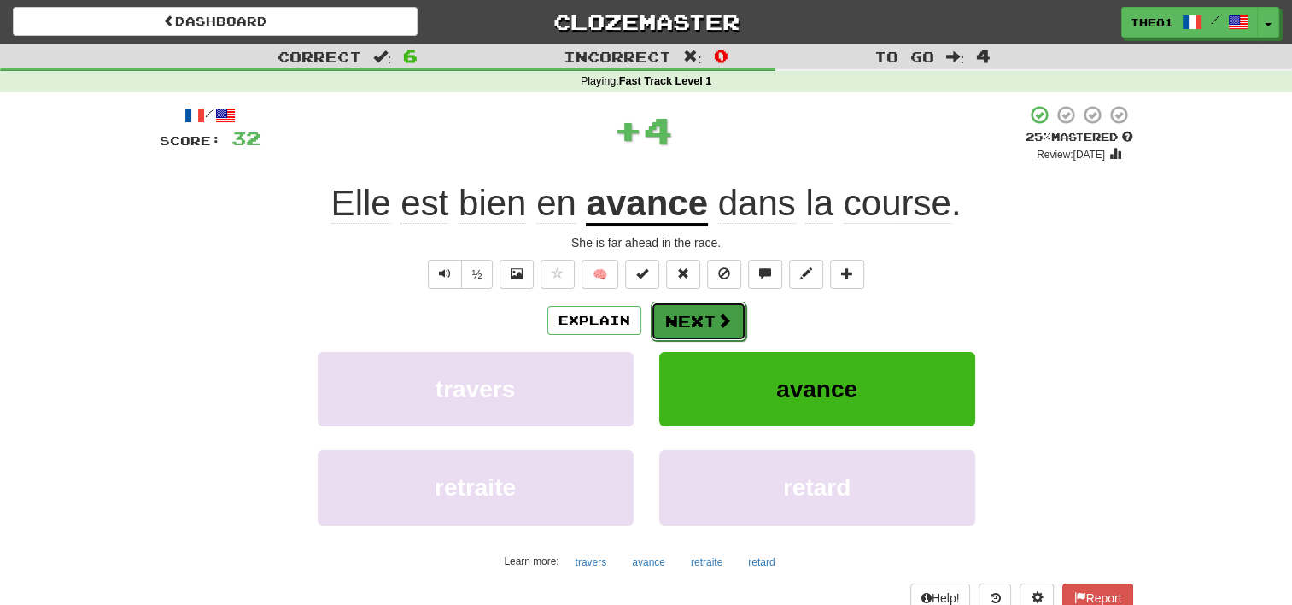
click at [702, 312] on button "Next" at bounding box center [699, 321] width 96 height 39
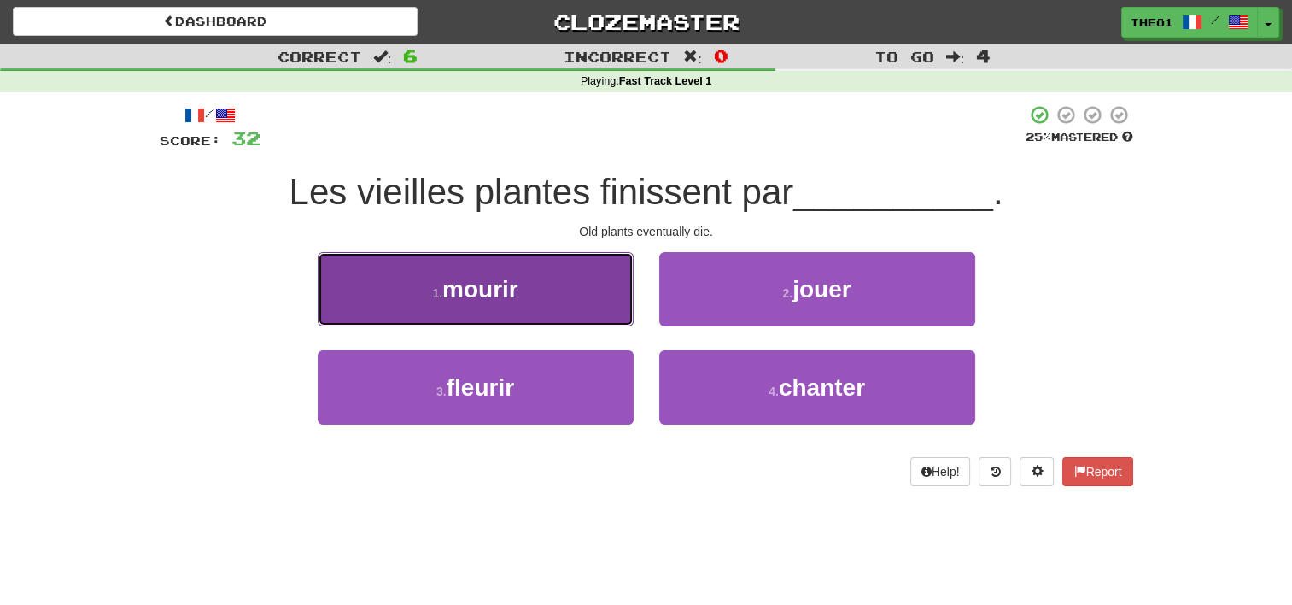
click at [530, 304] on button "1 . mourir" at bounding box center [476, 289] width 316 height 74
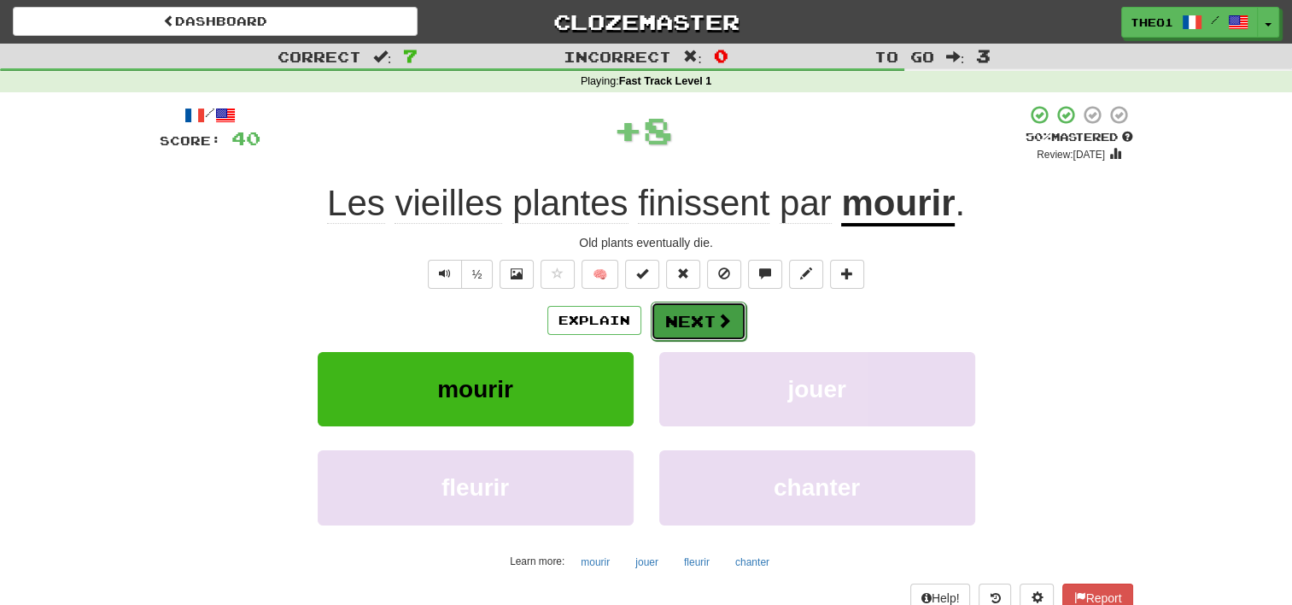
click at [706, 317] on button "Next" at bounding box center [699, 321] width 96 height 39
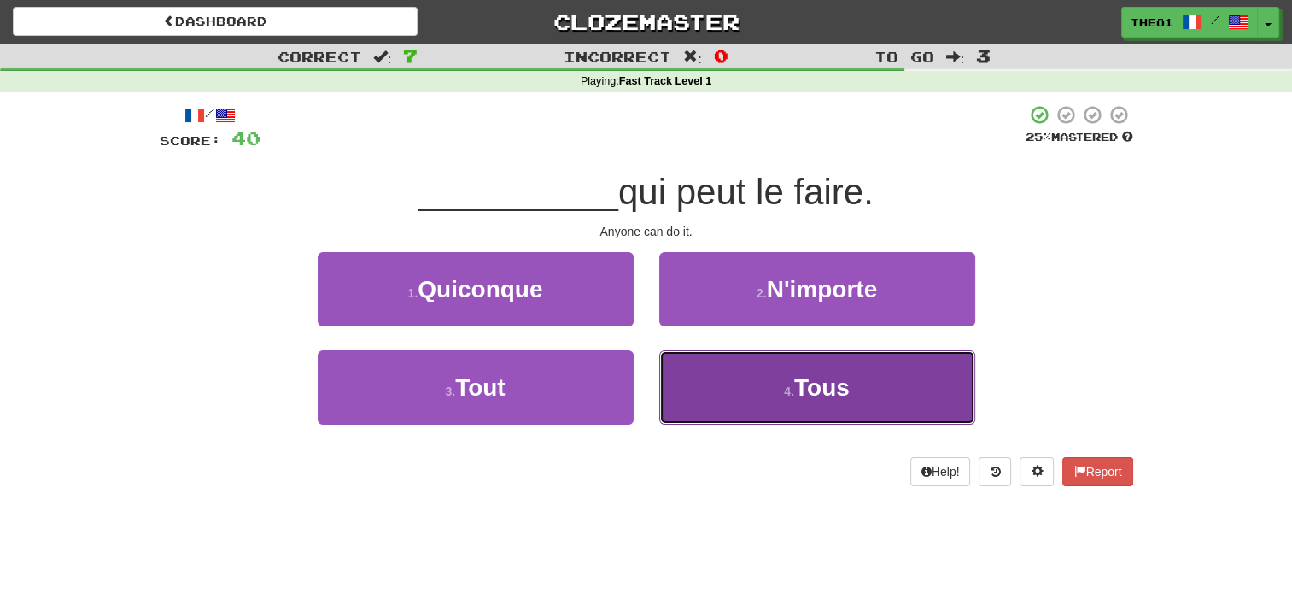
click at [734, 385] on button "4 . Tous" at bounding box center [817, 387] width 316 height 74
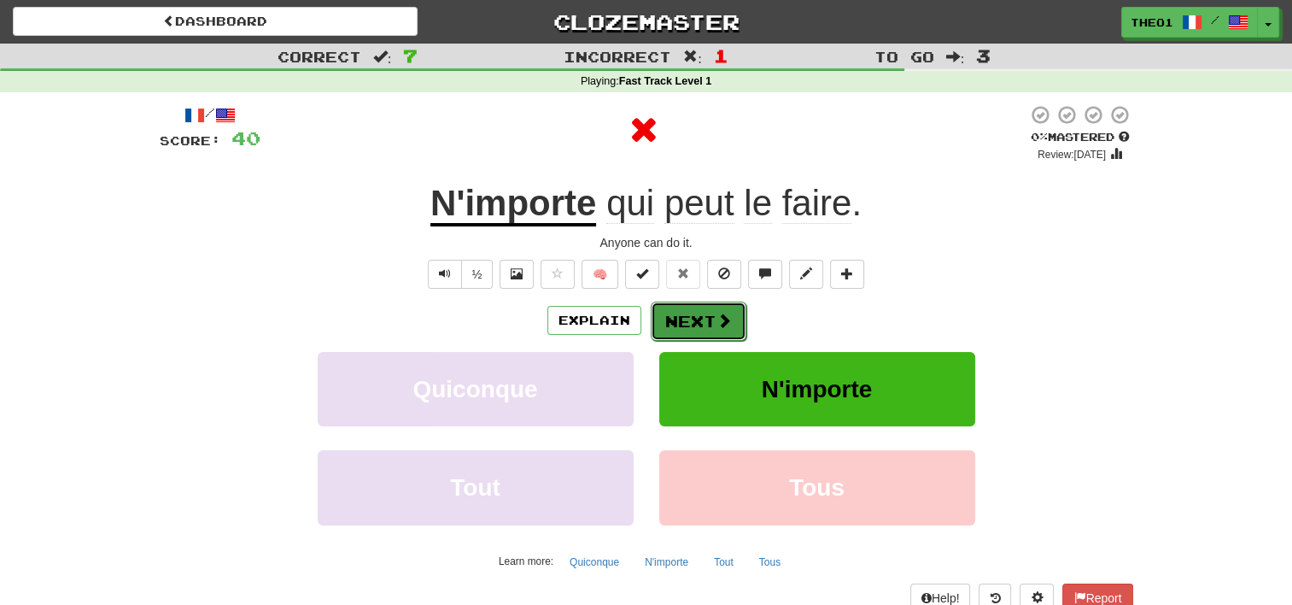
click at [693, 325] on button "Next" at bounding box center [699, 321] width 96 height 39
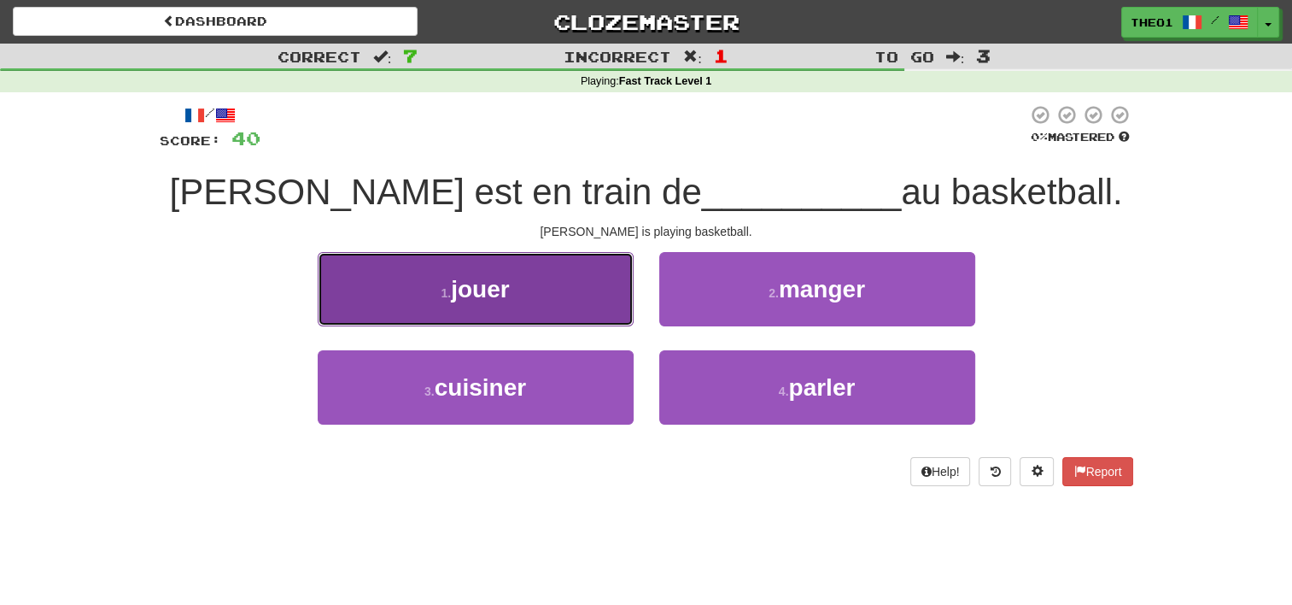
click at [542, 300] on button "1 . jouer" at bounding box center [476, 289] width 316 height 74
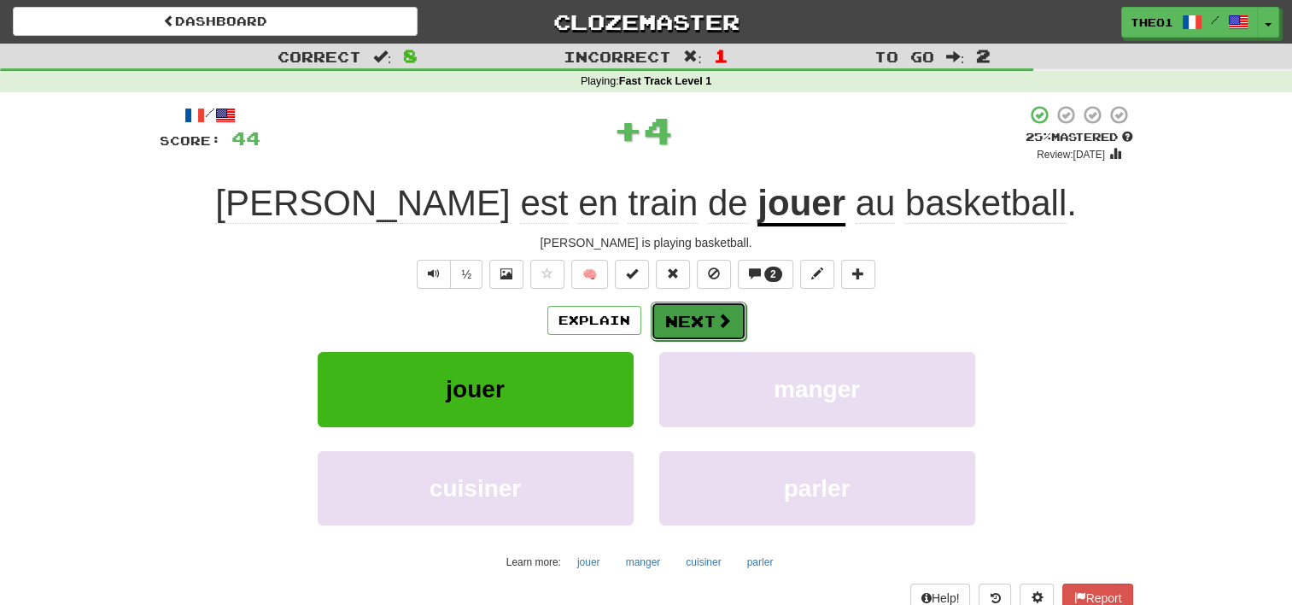
click at [694, 321] on button "Next" at bounding box center [699, 321] width 96 height 39
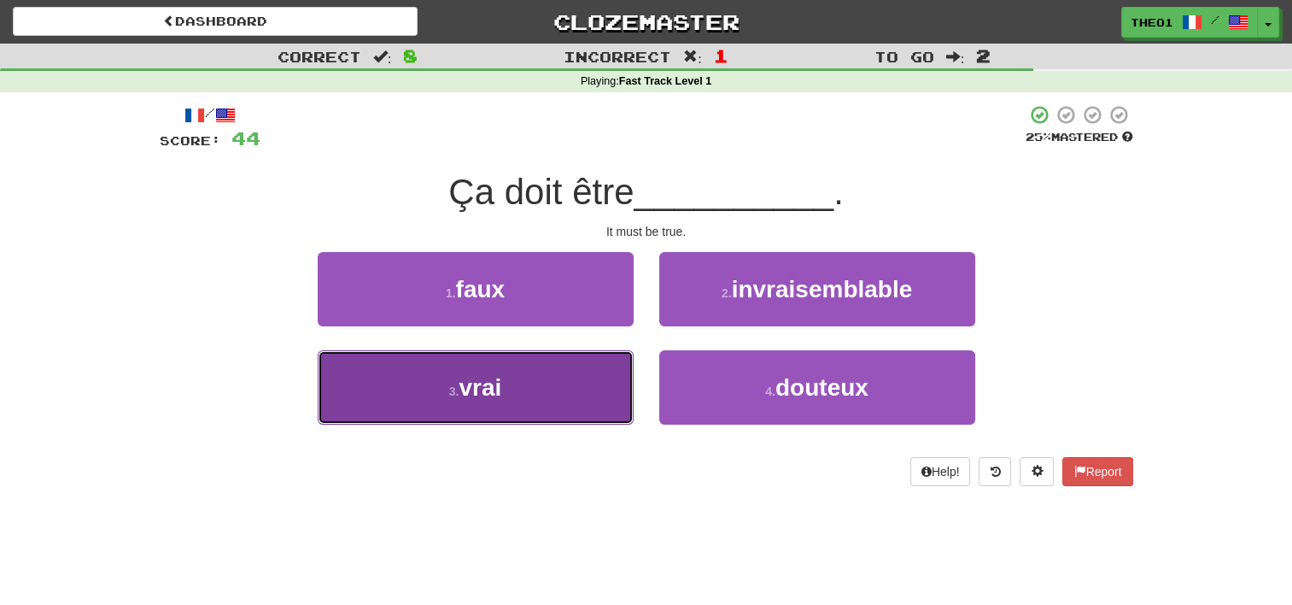
click at [508, 401] on button "3 . vrai" at bounding box center [476, 387] width 316 height 74
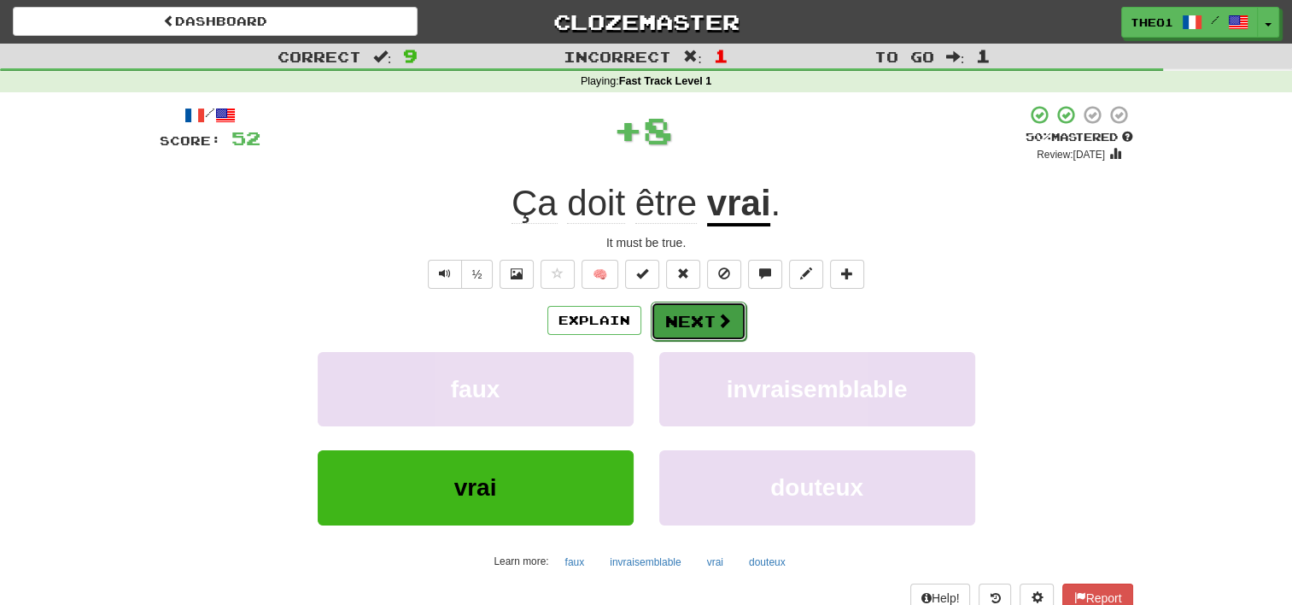
click at [704, 317] on button "Next" at bounding box center [699, 321] width 96 height 39
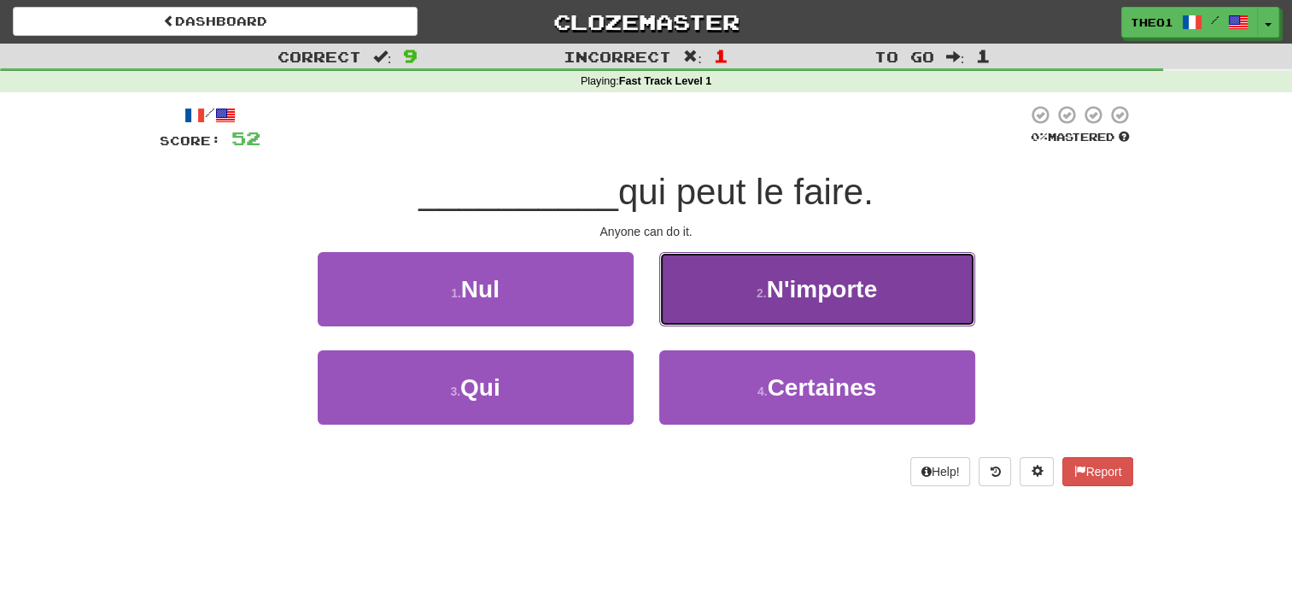
click at [736, 310] on button "2 . N'importe" at bounding box center [817, 289] width 316 height 74
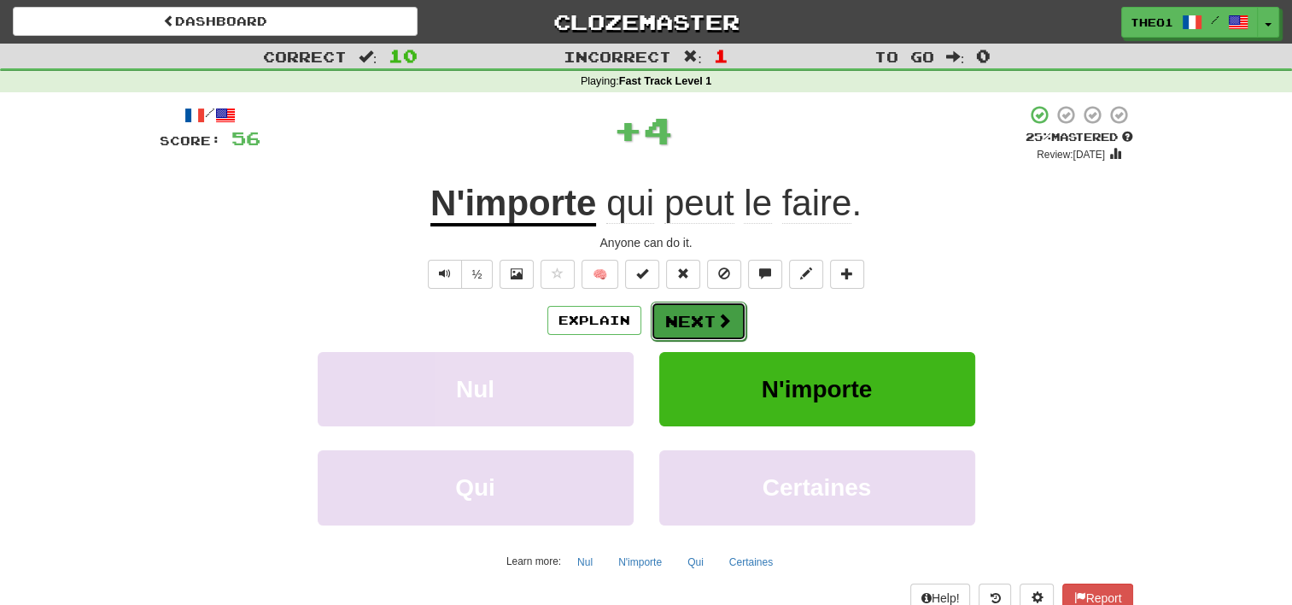
click at [724, 319] on span at bounding box center [724, 320] width 15 height 15
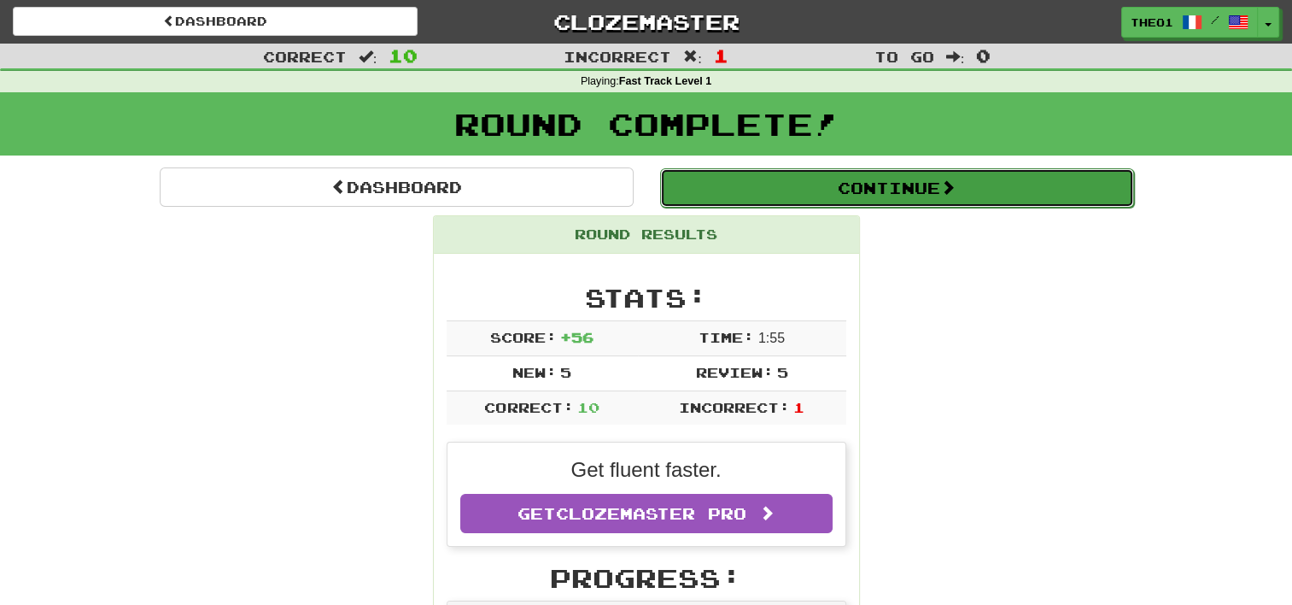
click at [902, 179] on button "Continue" at bounding box center [897, 187] width 474 height 39
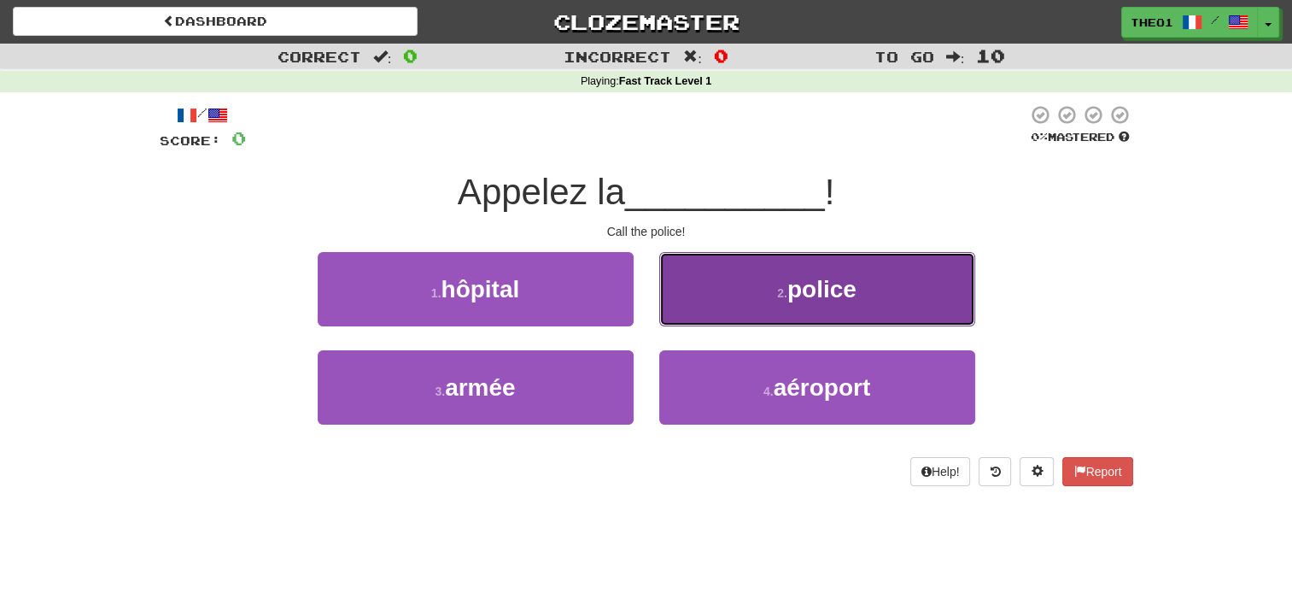
click at [815, 291] on span "police" at bounding box center [822, 289] width 69 height 26
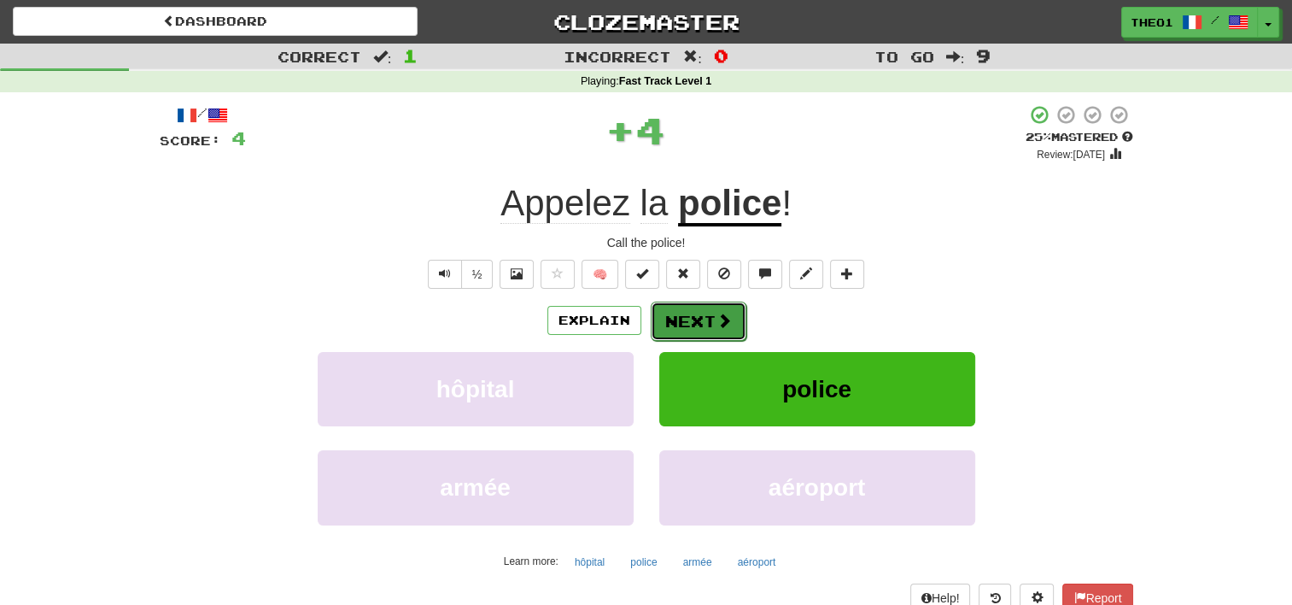
click at [703, 316] on button "Next" at bounding box center [699, 321] width 96 height 39
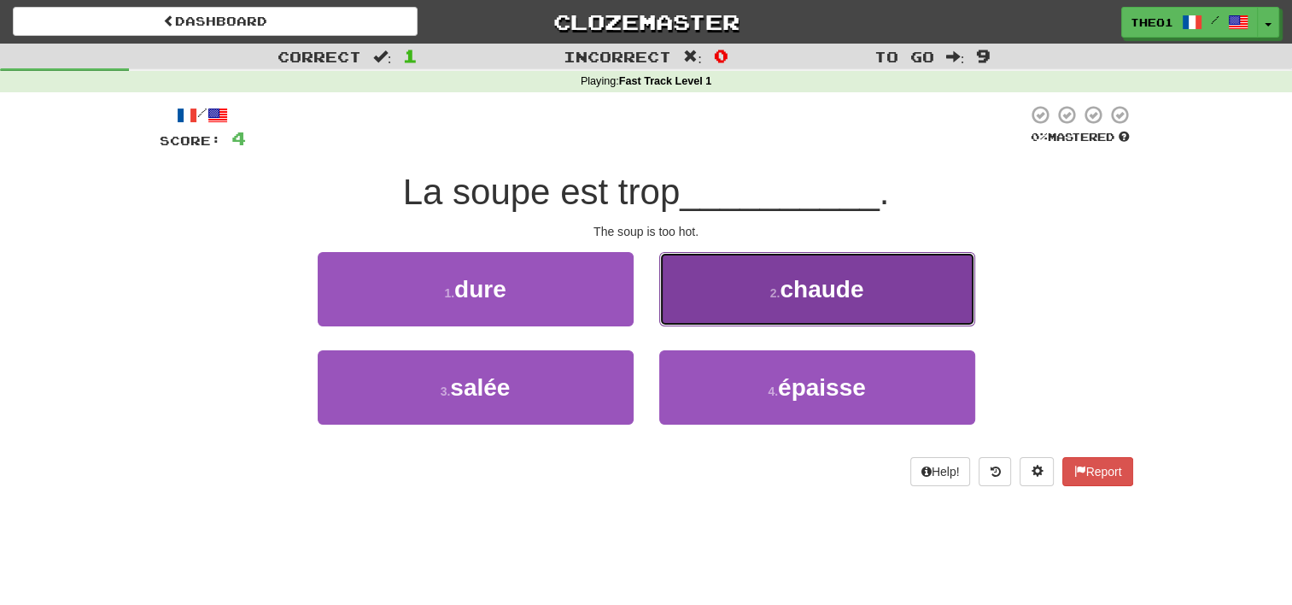
click at [770, 294] on small "2 ." at bounding box center [775, 293] width 10 height 14
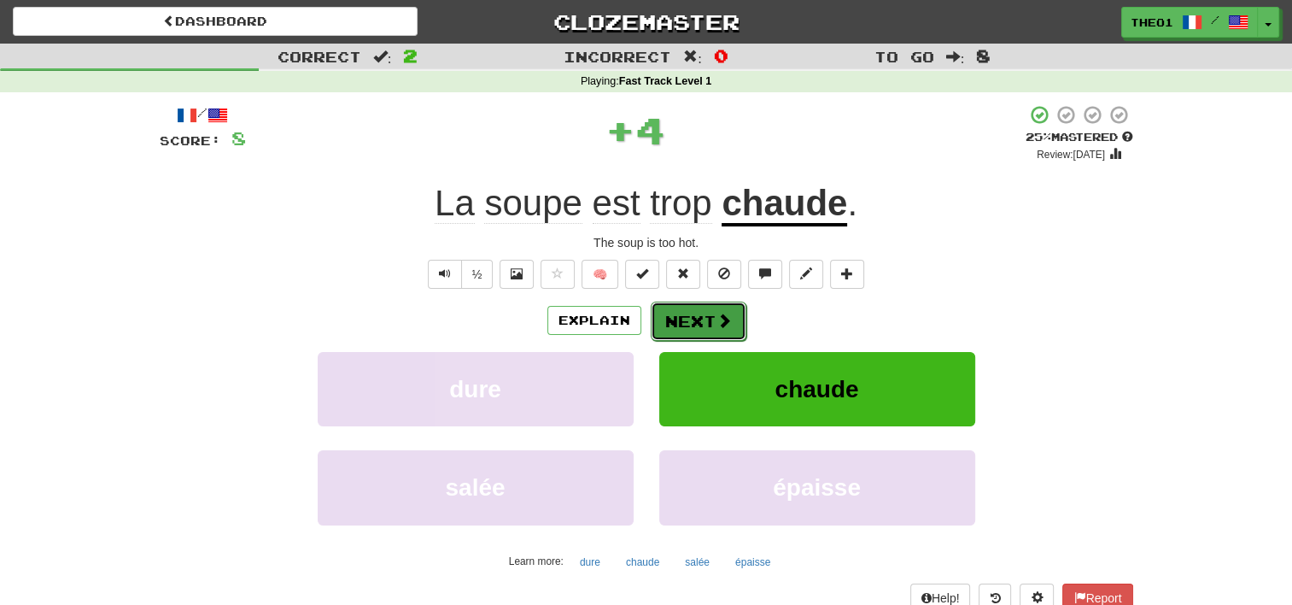
click at [708, 321] on button "Next" at bounding box center [699, 321] width 96 height 39
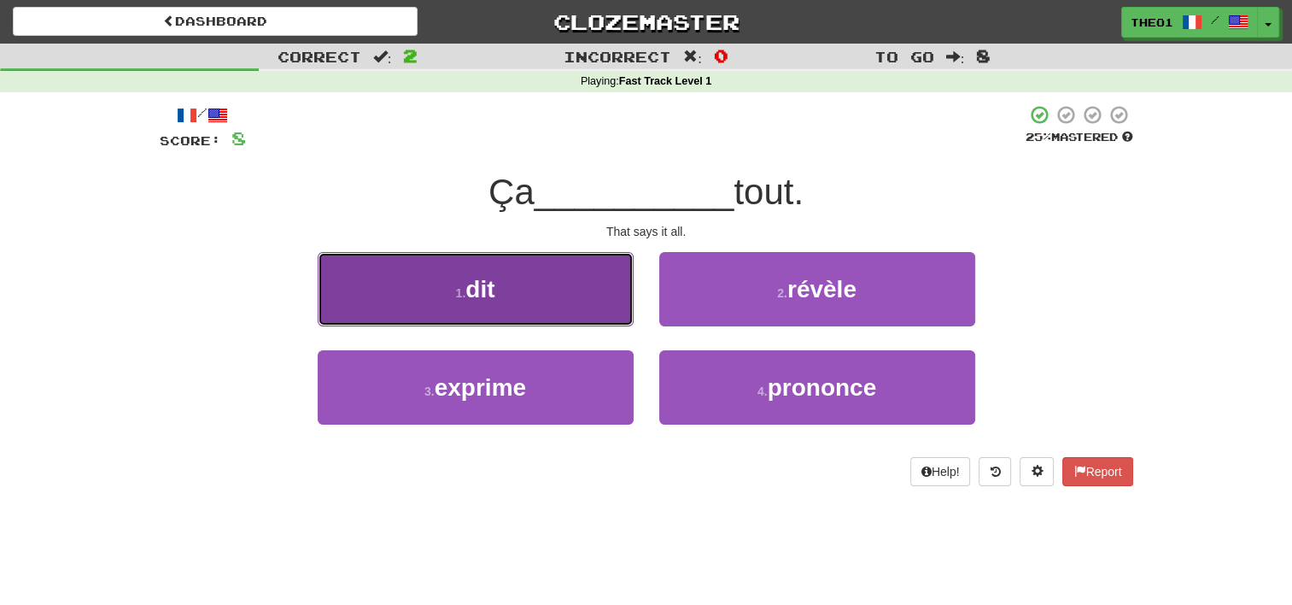
click at [553, 290] on button "1 . dit" at bounding box center [476, 289] width 316 height 74
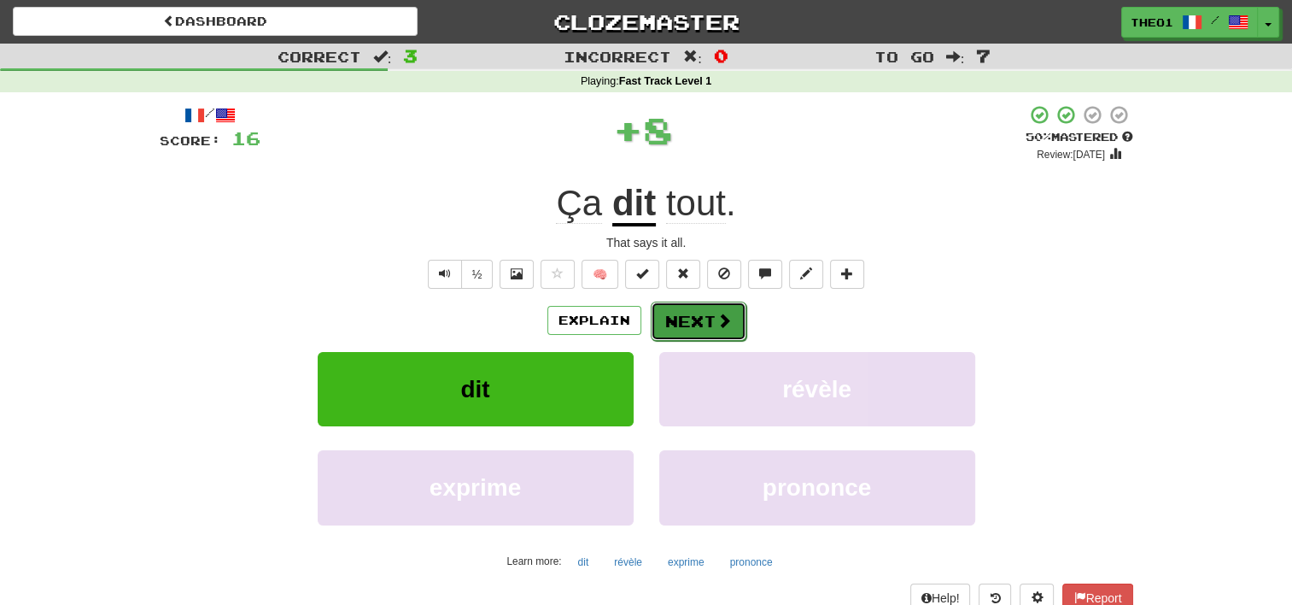
click at [692, 314] on button "Next" at bounding box center [699, 321] width 96 height 39
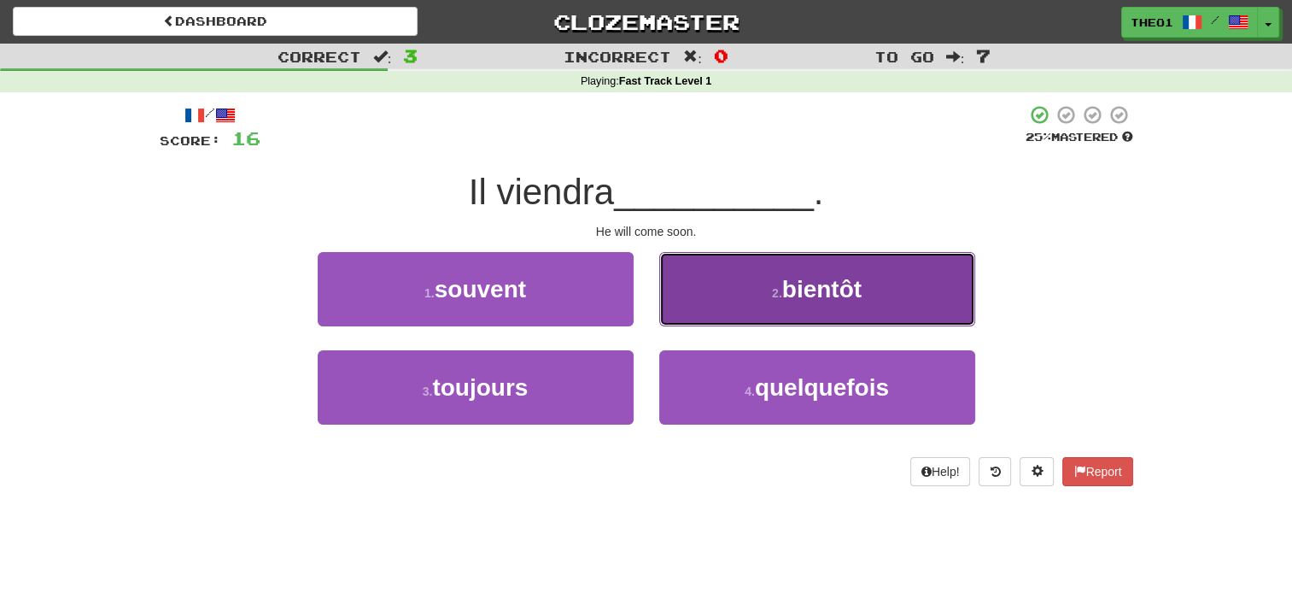
click at [717, 294] on button "2 . bientôt" at bounding box center [817, 289] width 316 height 74
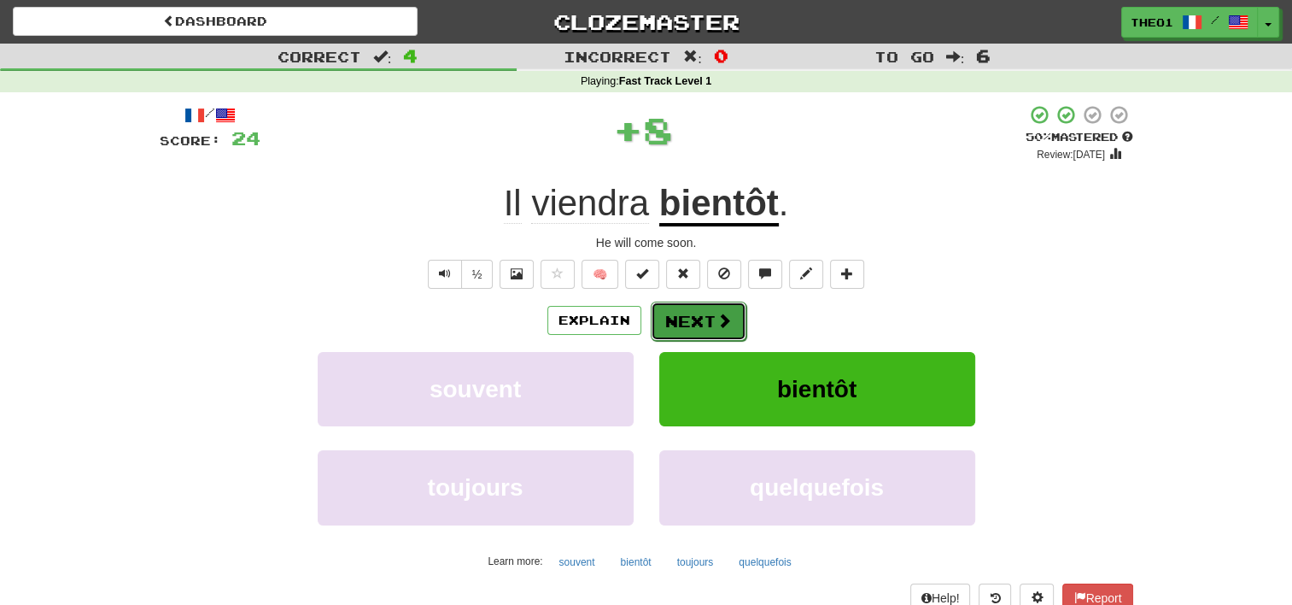
click at [699, 328] on button "Next" at bounding box center [699, 321] width 96 height 39
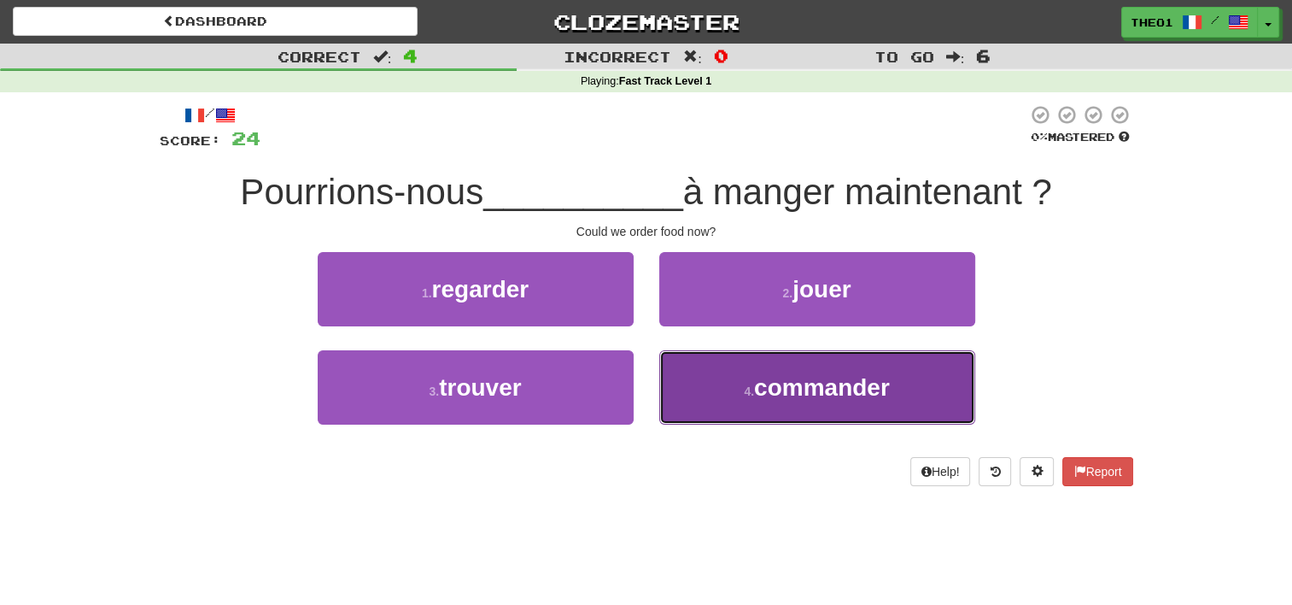
click at [751, 384] on small "4 ." at bounding box center [749, 391] width 10 height 14
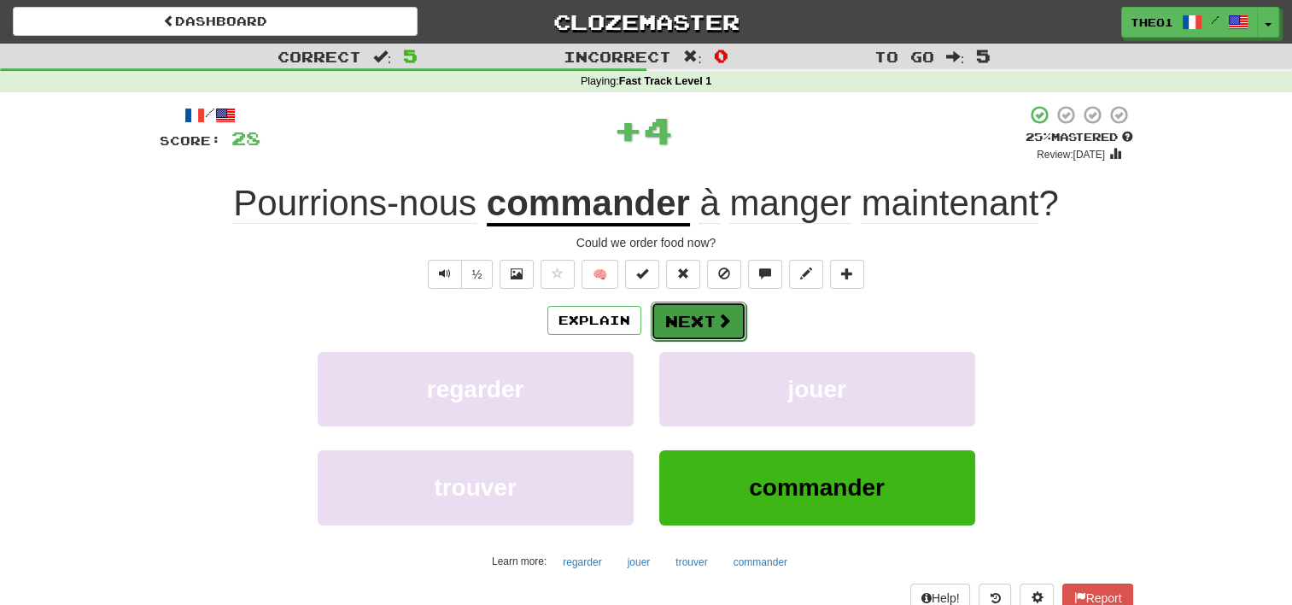
click at [704, 331] on button "Next" at bounding box center [699, 321] width 96 height 39
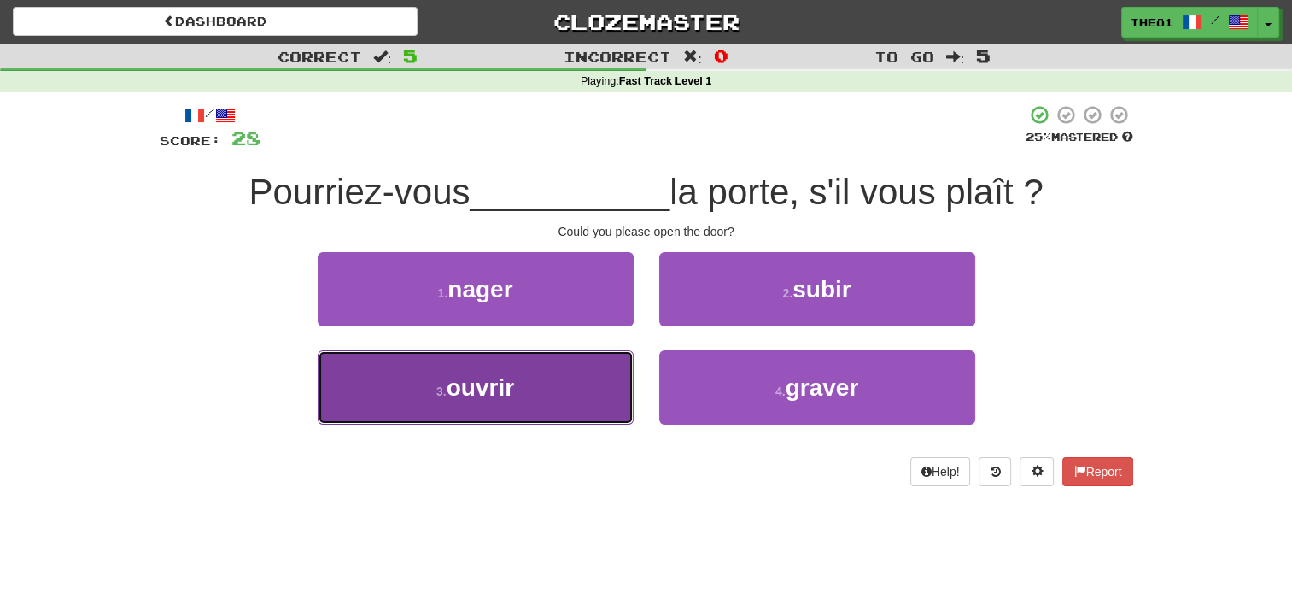
click at [524, 384] on button "3 . ouvrir" at bounding box center [476, 387] width 316 height 74
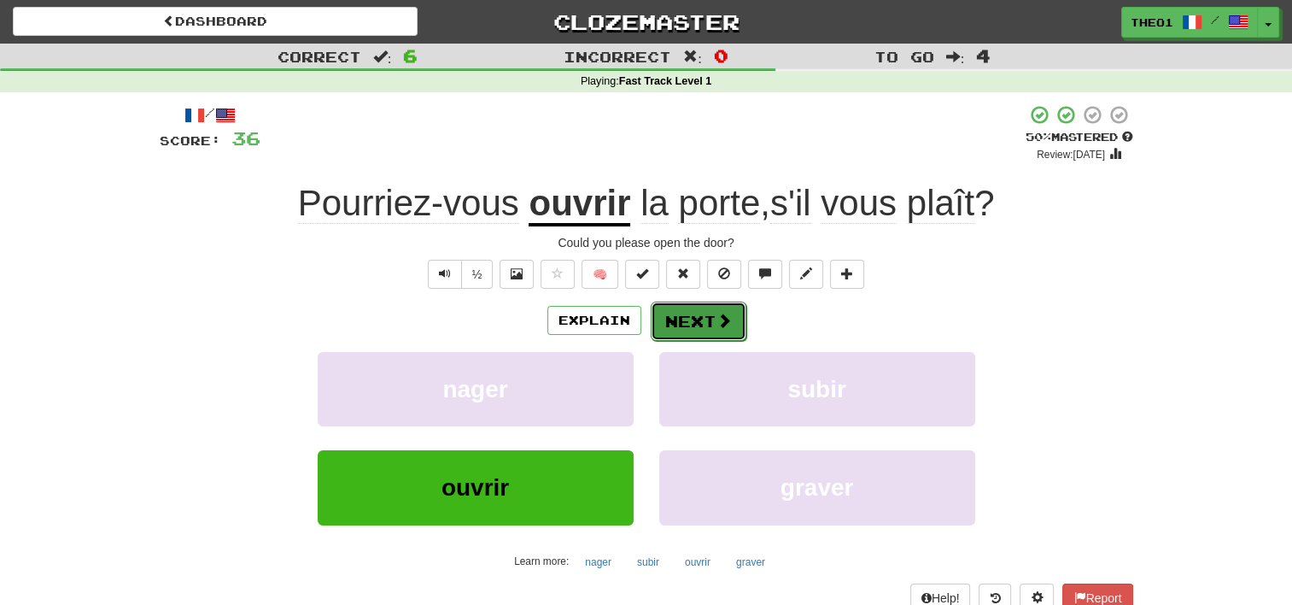
click at [713, 316] on button "Next" at bounding box center [699, 321] width 96 height 39
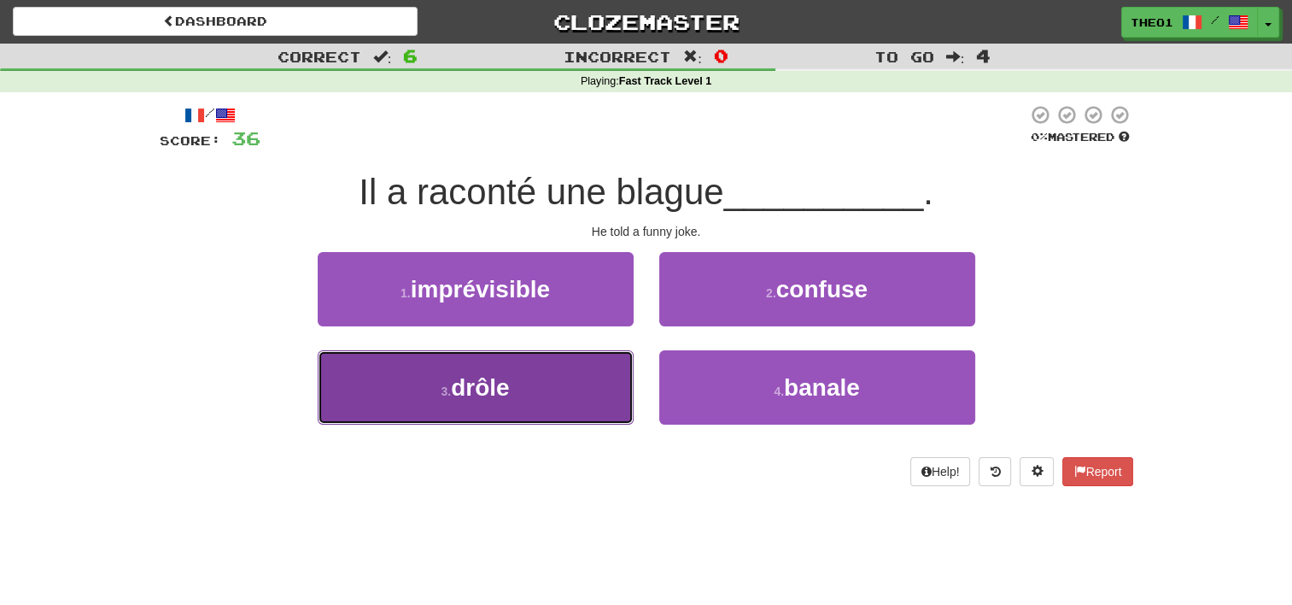
click at [556, 396] on button "3 . drôle" at bounding box center [476, 387] width 316 height 74
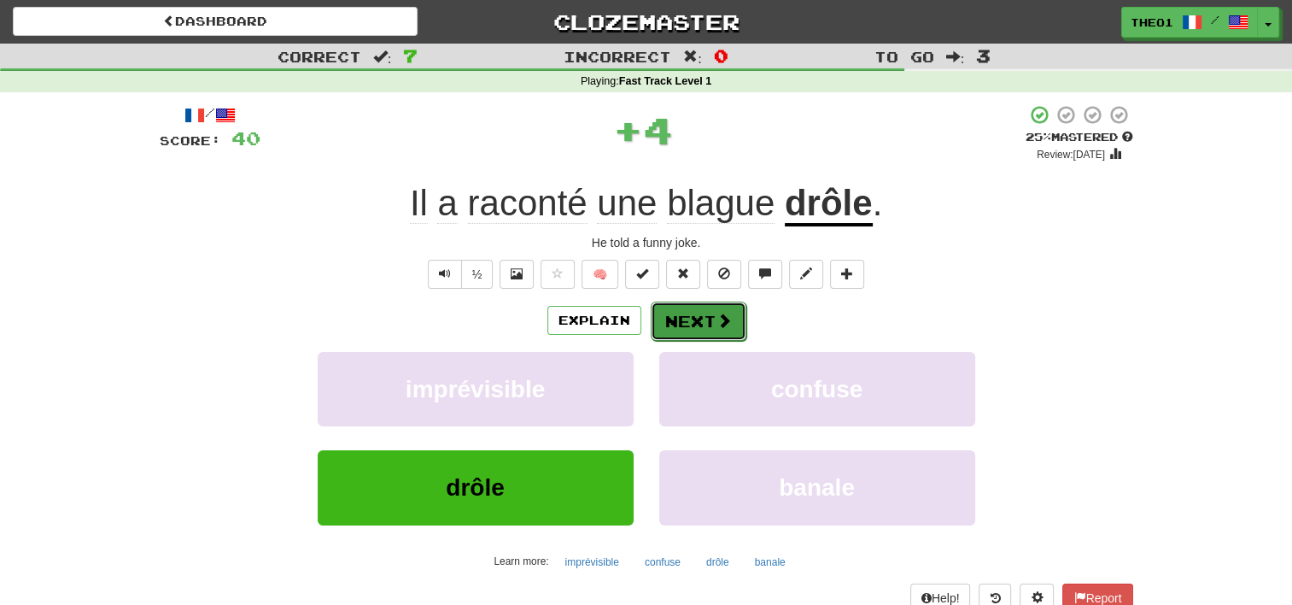
click at [686, 314] on button "Next" at bounding box center [699, 321] width 96 height 39
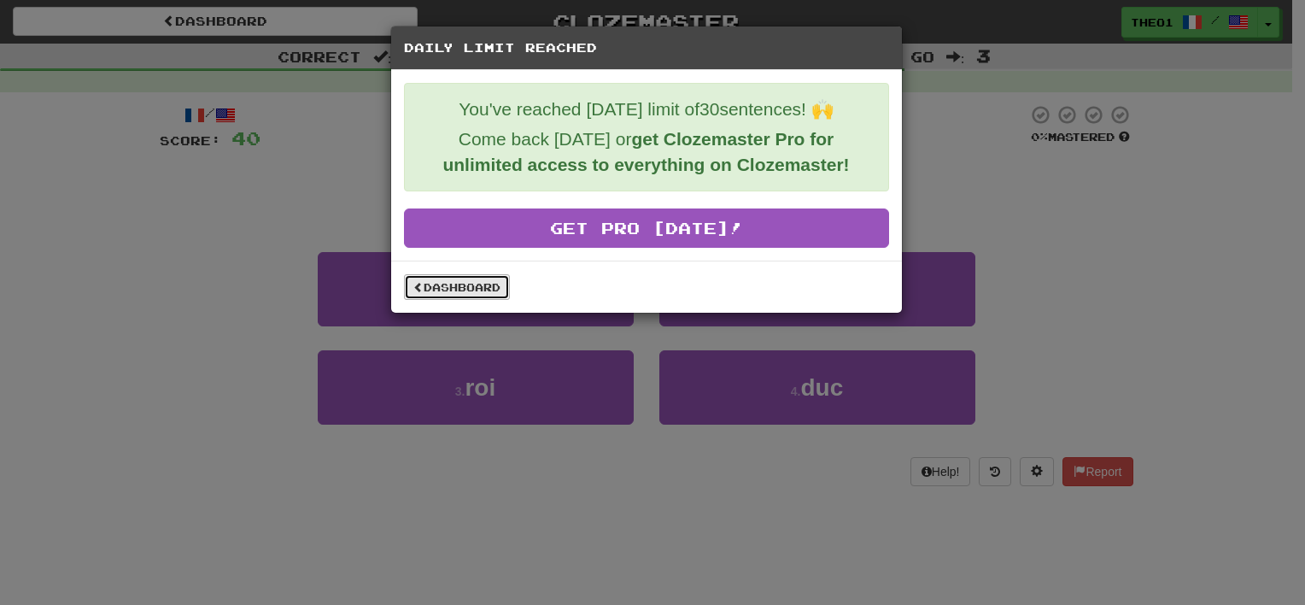
click at [458, 285] on link "Dashboard" at bounding box center [457, 287] width 106 height 26
